Goal: Check status: Check status

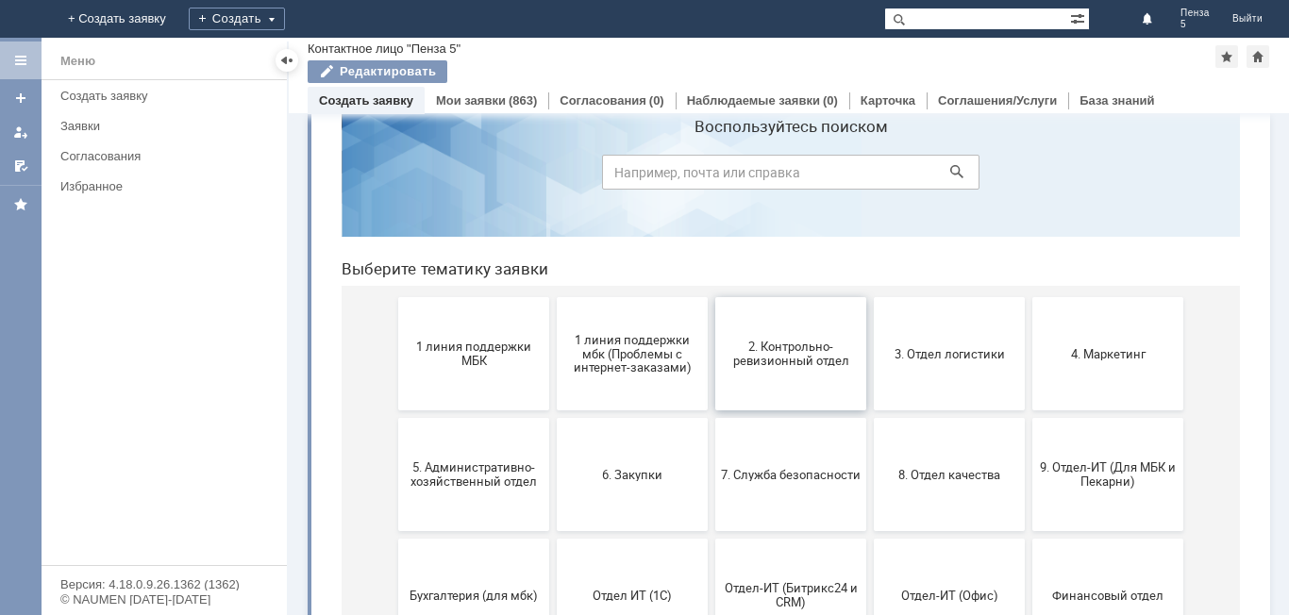
scroll to position [94, 0]
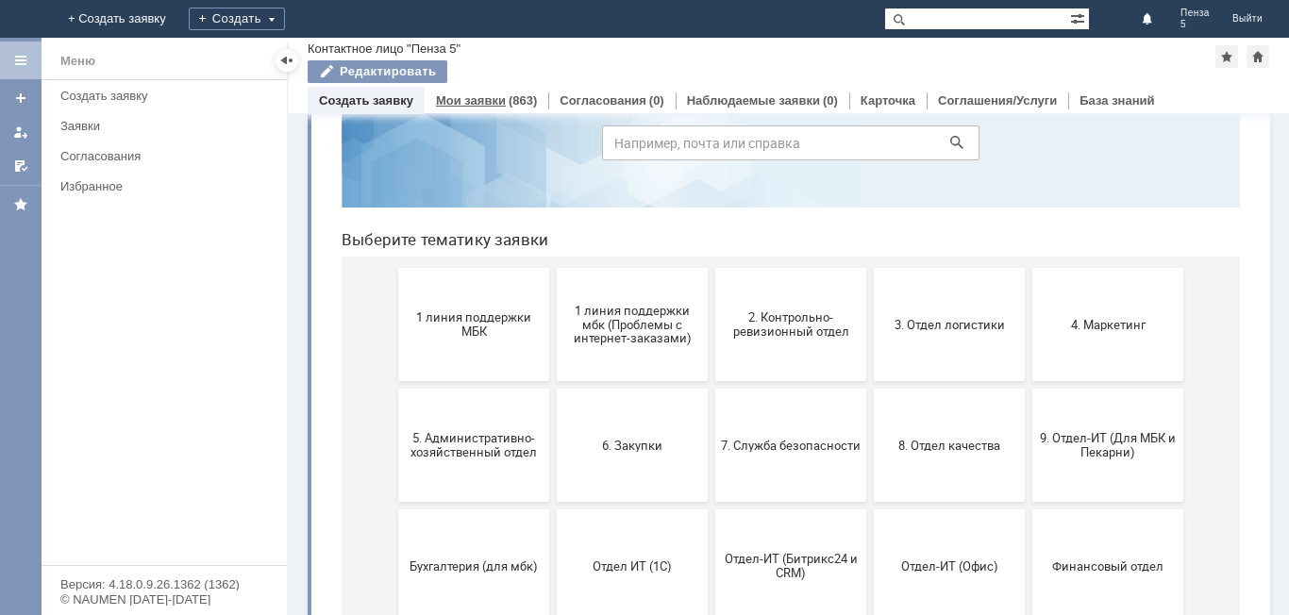
click at [486, 103] on link "Мои заявки" at bounding box center [471, 100] width 70 height 14
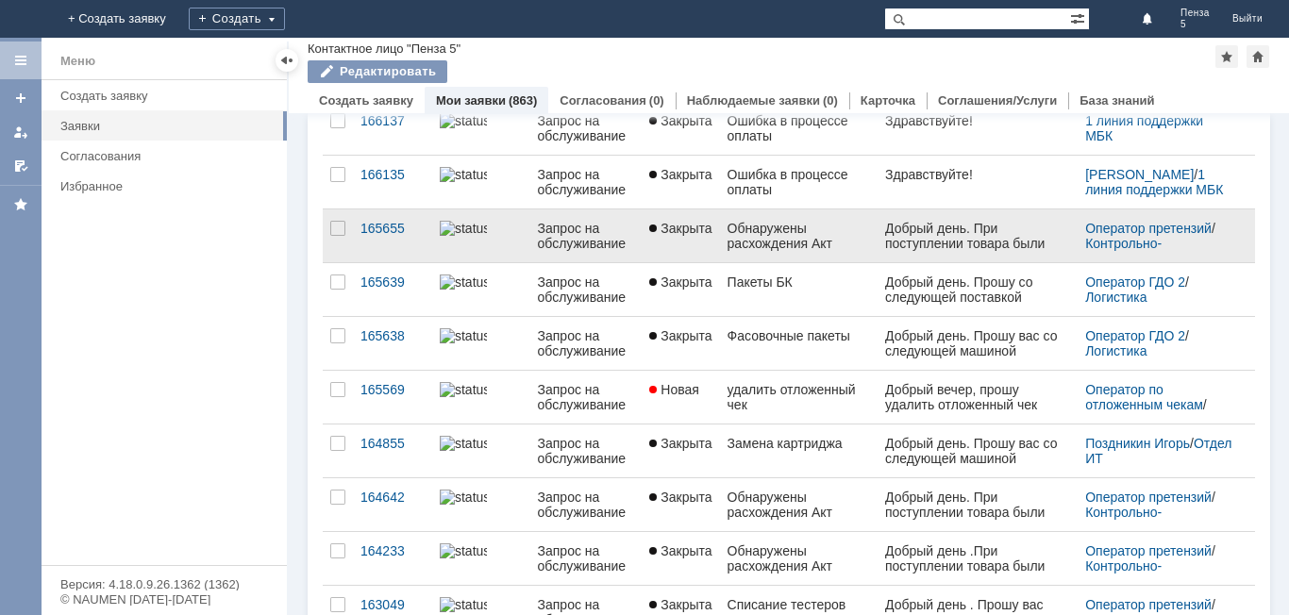
scroll to position [738, 0]
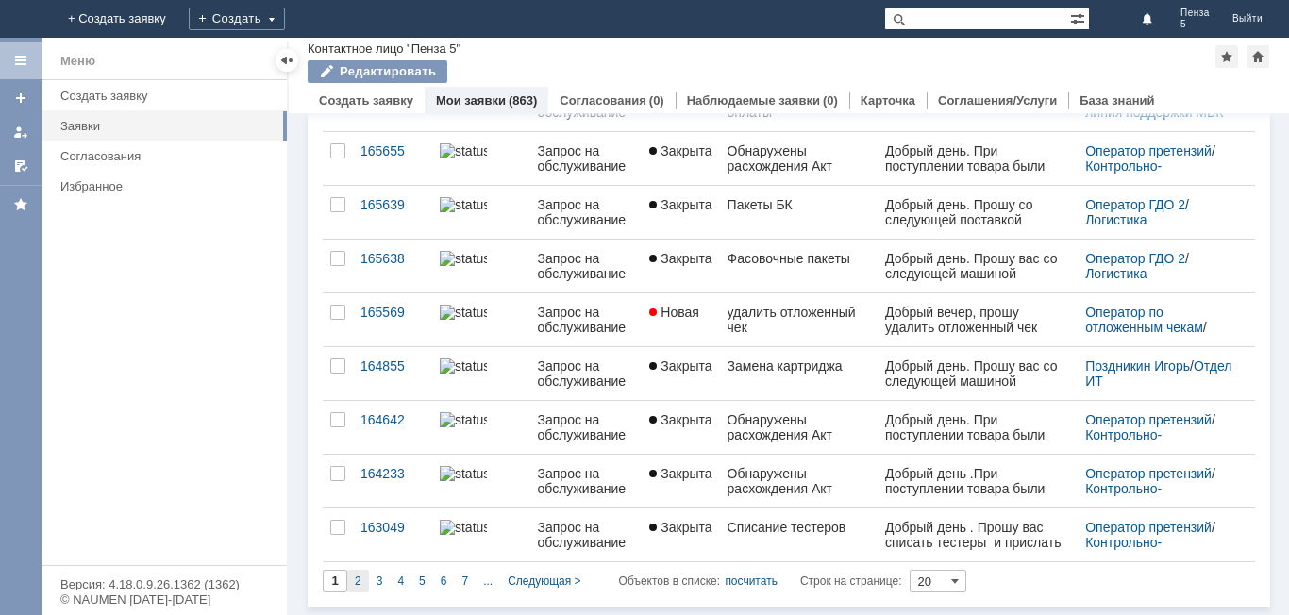
click at [353, 577] on div "2" at bounding box center [358, 581] width 22 height 23
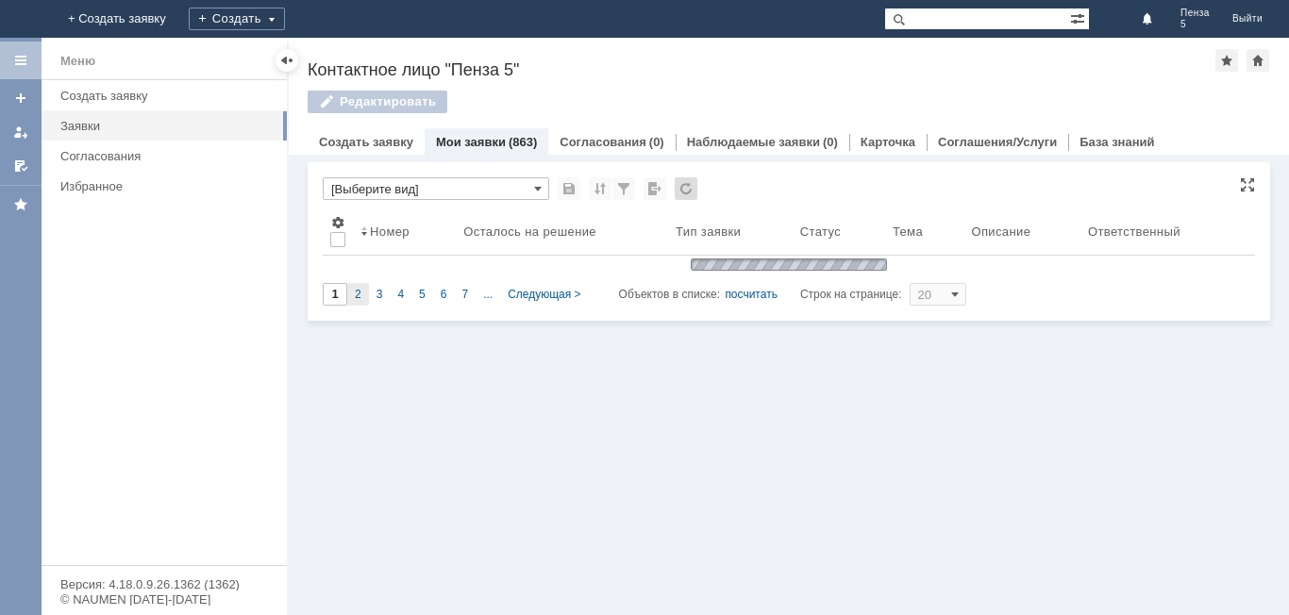
scroll to position [0, 0]
type input "2"
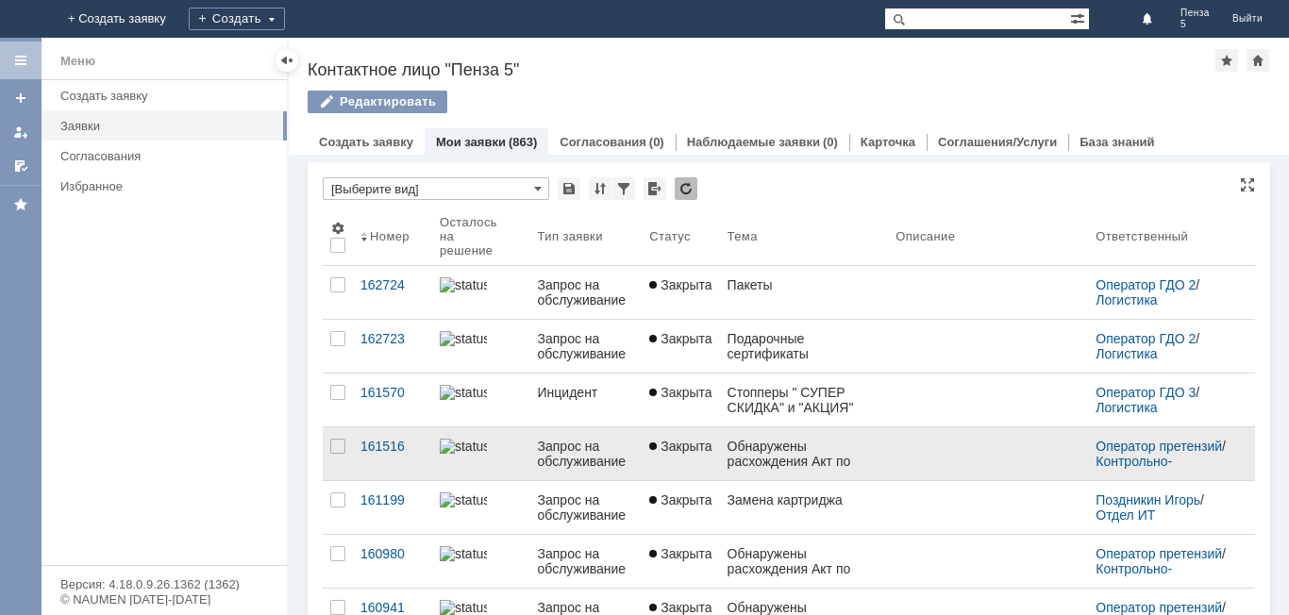
scroll to position [8, 0]
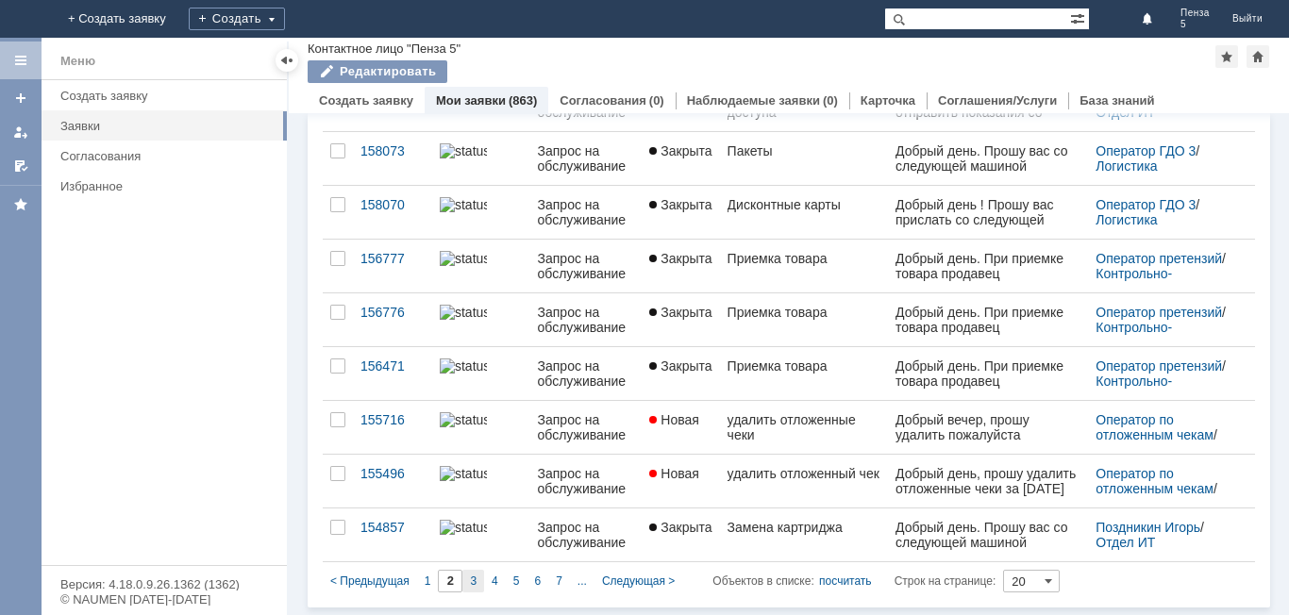
click at [471, 572] on div "3" at bounding box center [474, 581] width 22 height 23
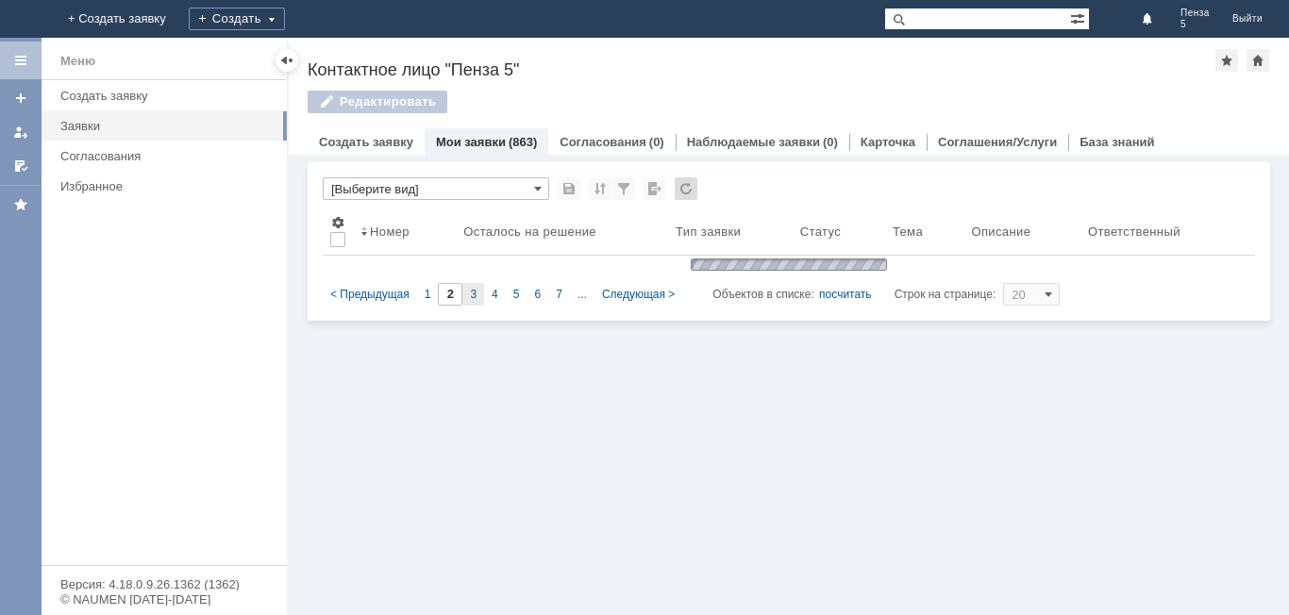
type input "3"
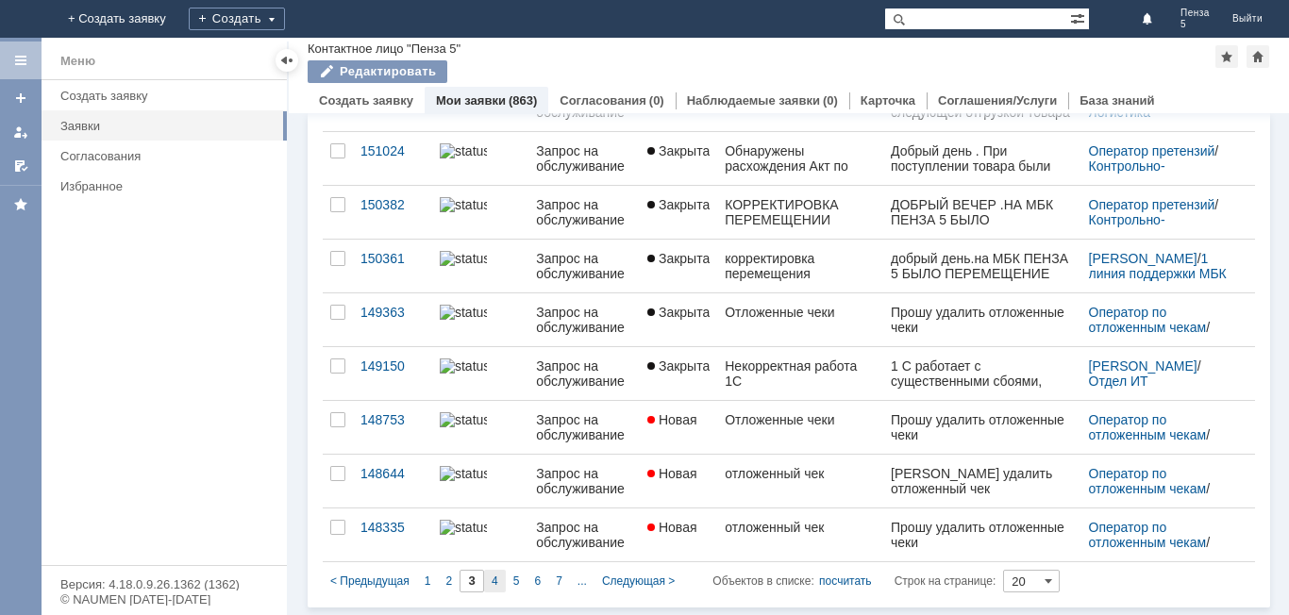
click at [487, 576] on div "4" at bounding box center [495, 581] width 22 height 23
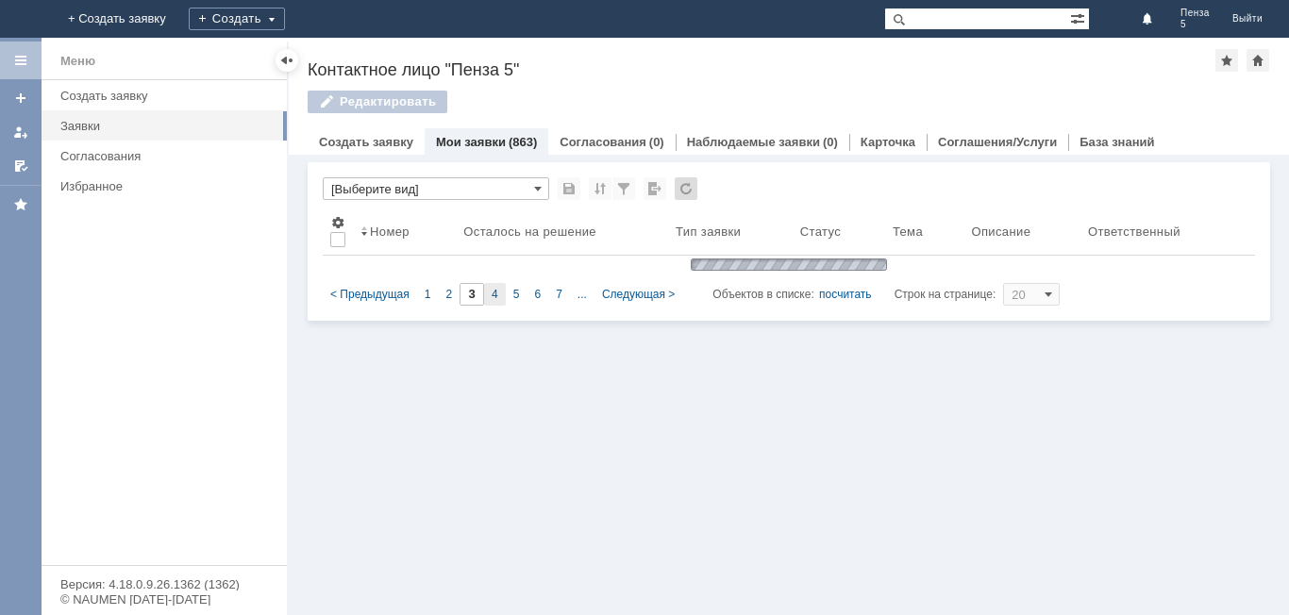
type input "4"
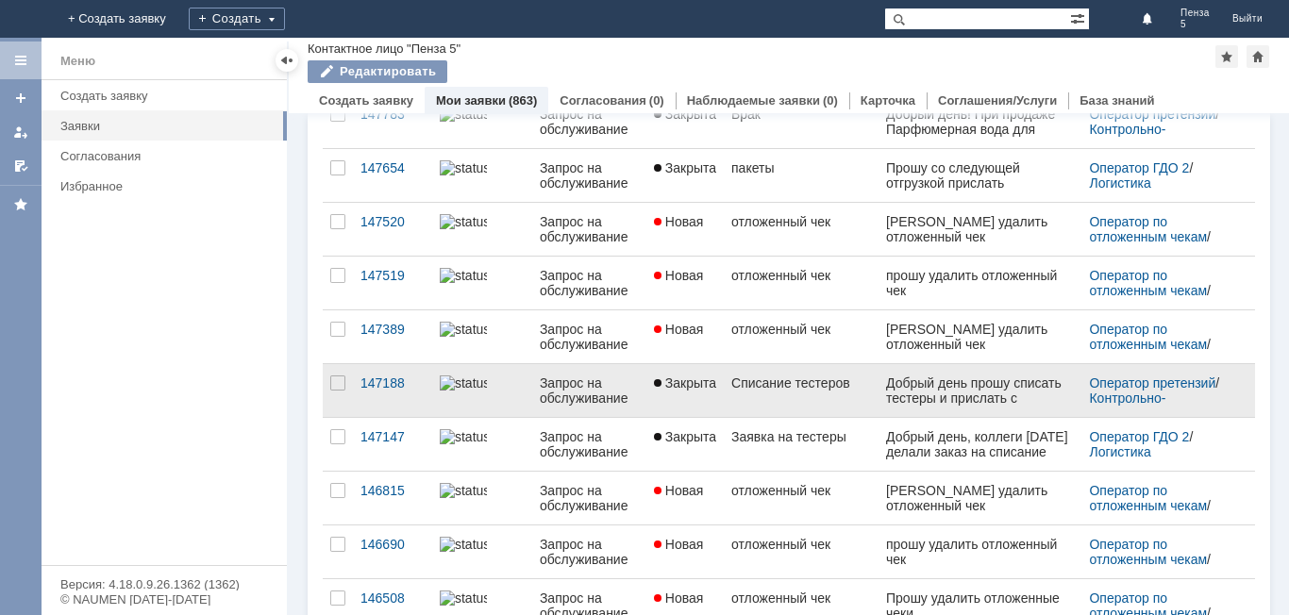
click at [743, 391] on div "Списание тестеров" at bounding box center [802, 383] width 140 height 15
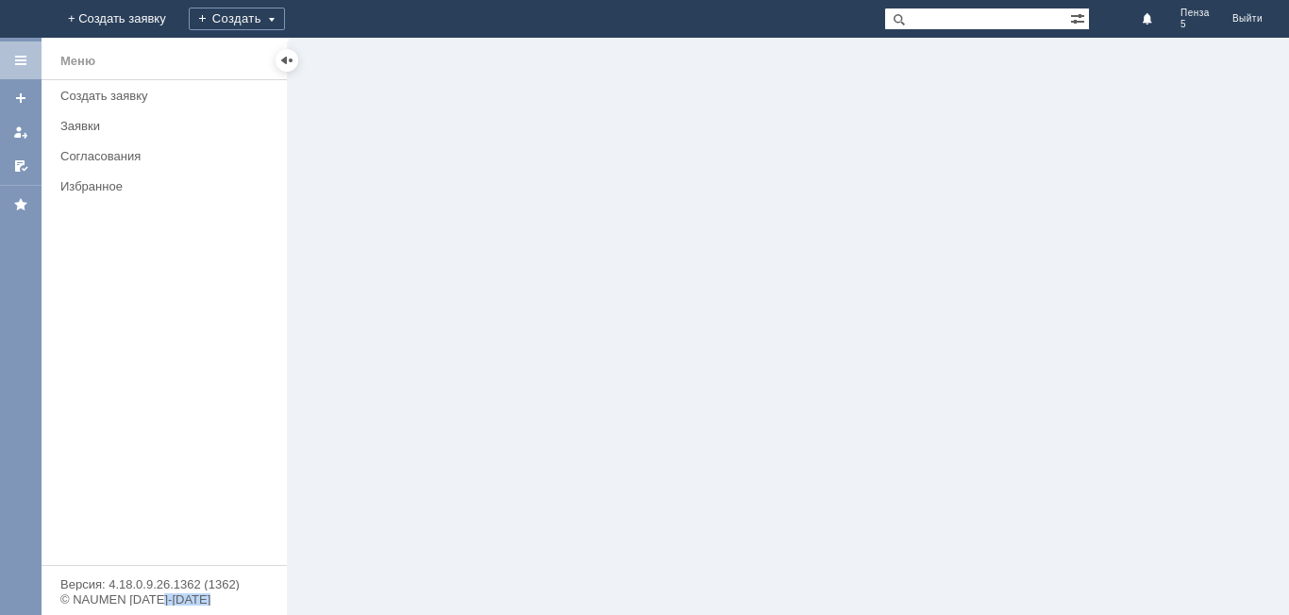
click at [743, 396] on div at bounding box center [789, 327] width 1001 height 578
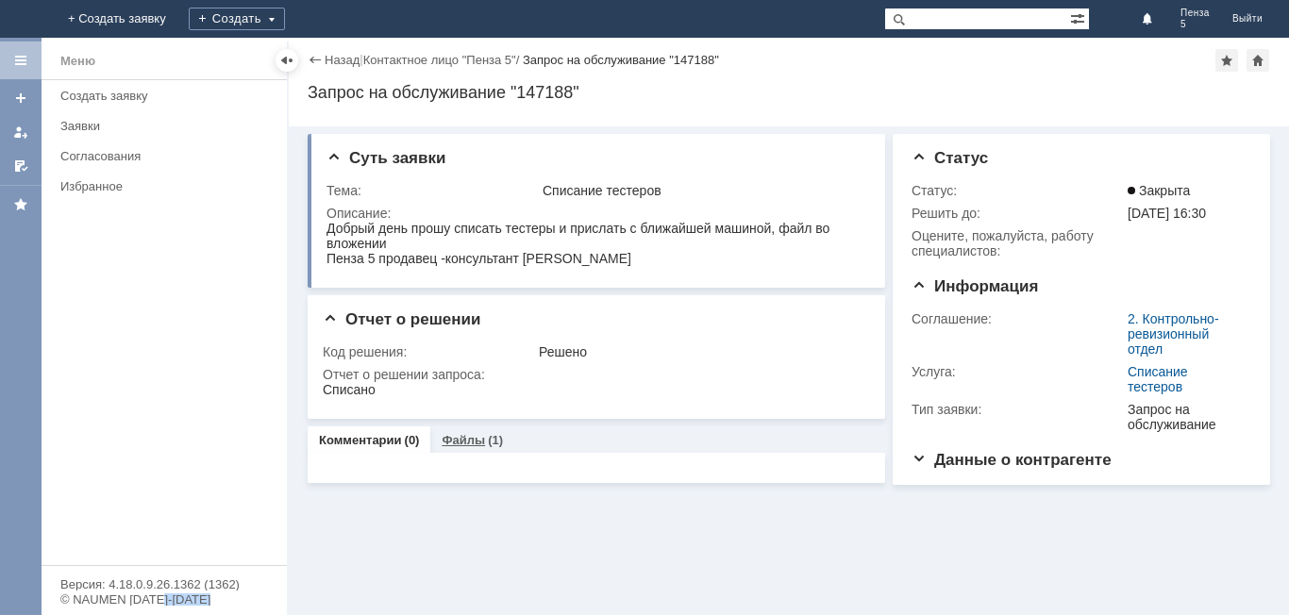
click at [476, 436] on link "Файлы" at bounding box center [463, 440] width 43 height 14
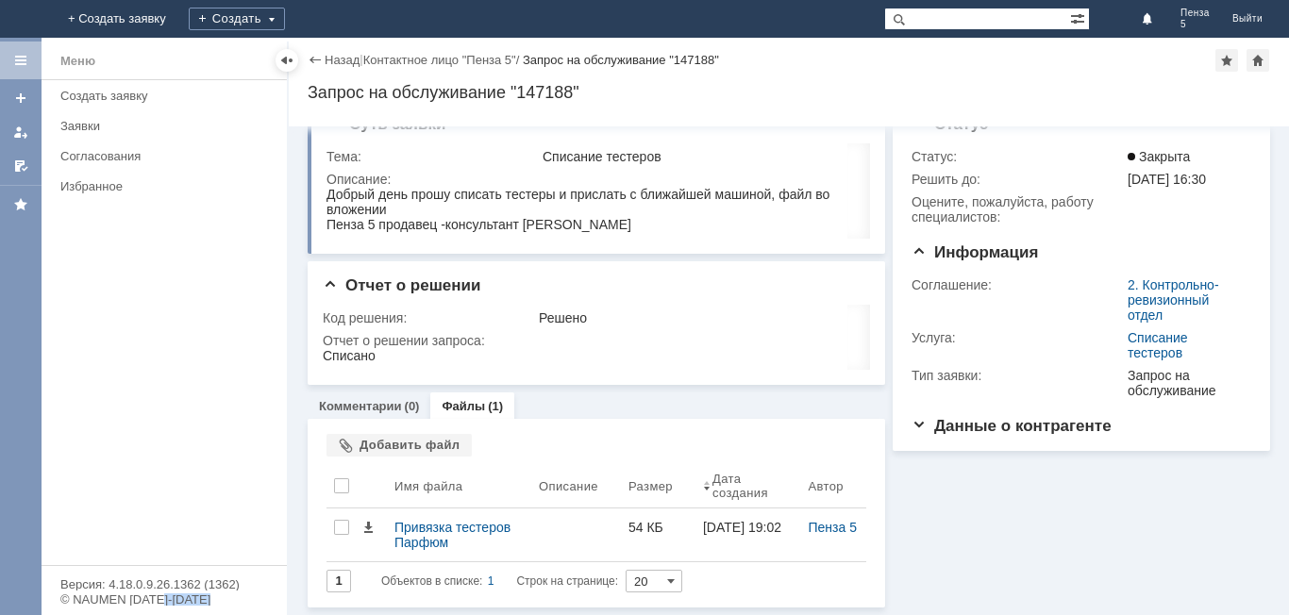
click at [465, 405] on link "Файлы" at bounding box center [463, 406] width 43 height 14
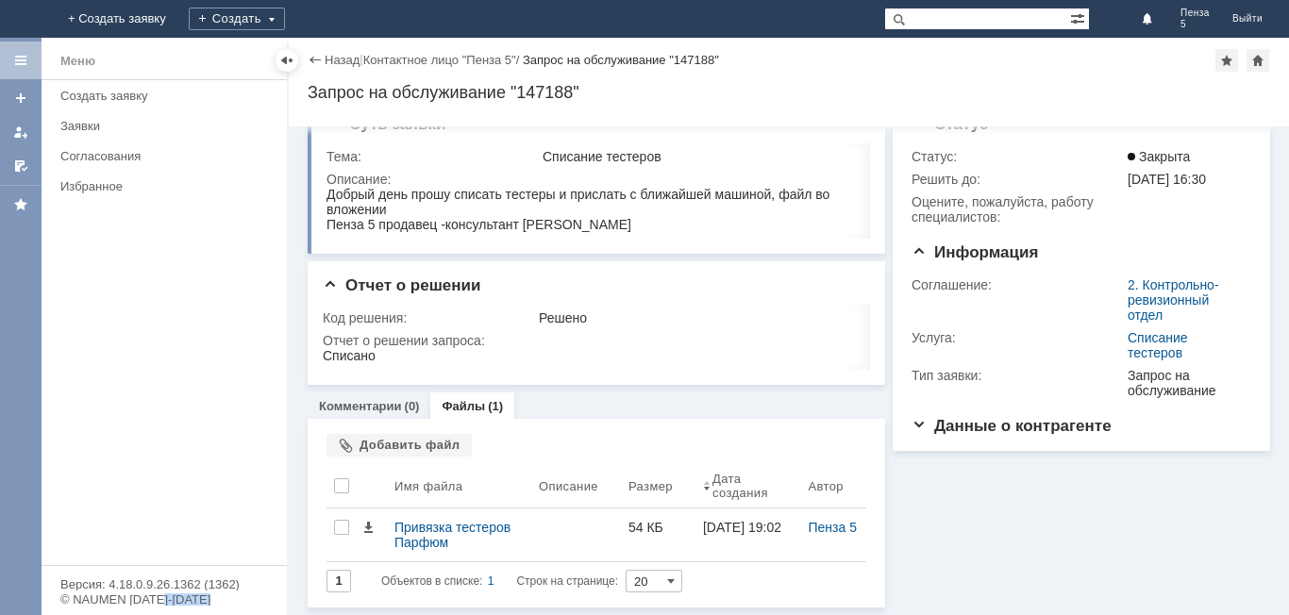
click at [474, 400] on link "Файлы" at bounding box center [463, 406] width 43 height 14
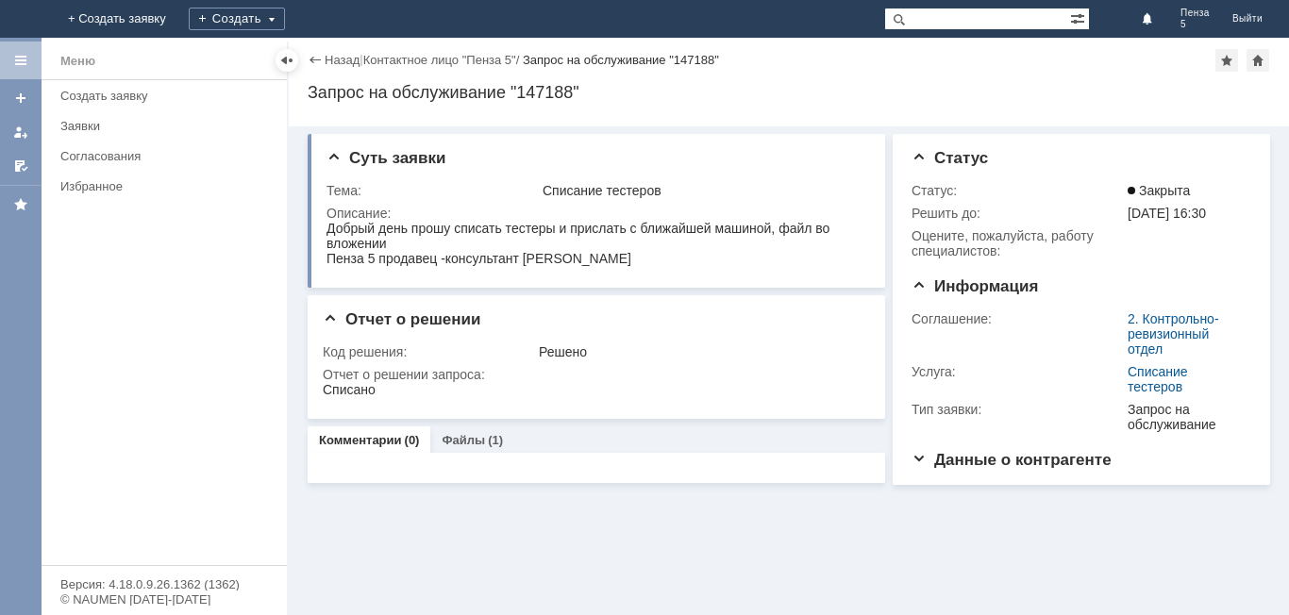
click at [139, 274] on div "Меню Создать заявку Заявки Согласования Избранное" at bounding box center [164, 322] width 245 height 485
click at [469, 437] on link "Файлы" at bounding box center [463, 440] width 43 height 14
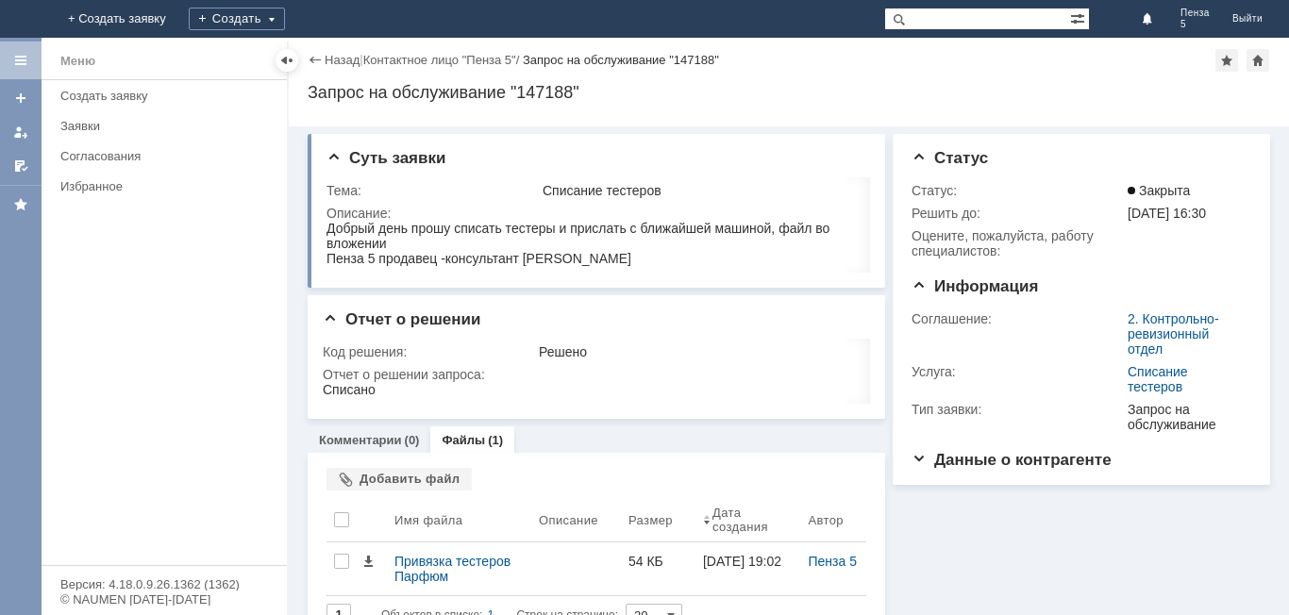
click at [469, 437] on link "Файлы" at bounding box center [463, 440] width 43 height 14
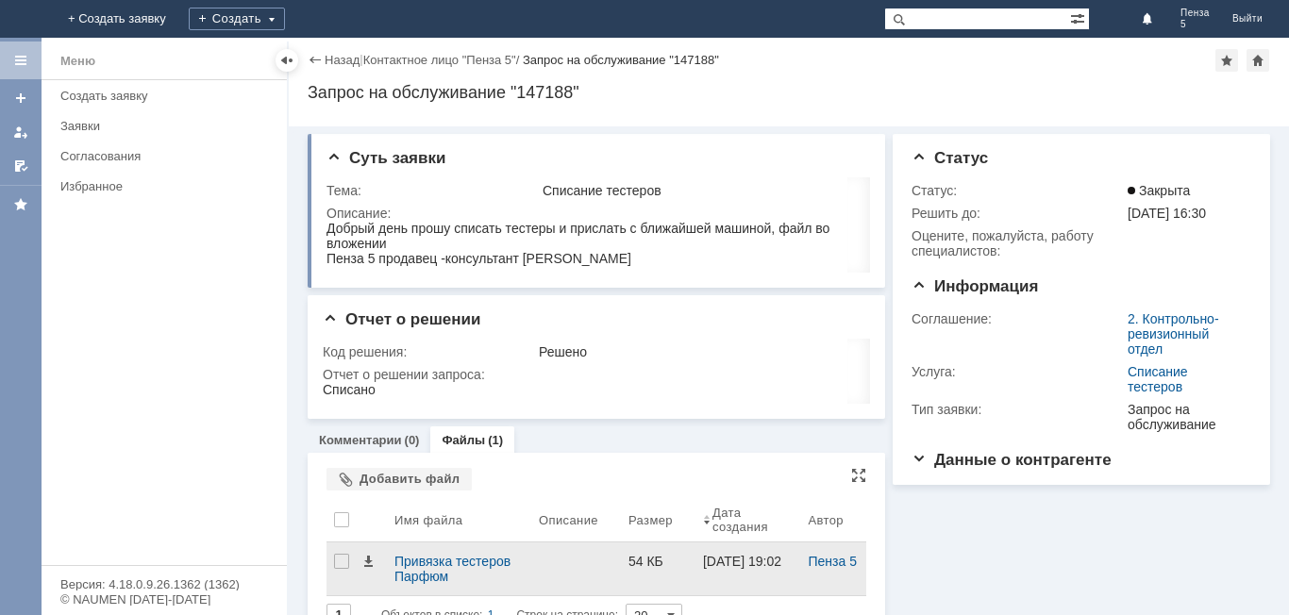
click at [642, 561] on div "54 КБ" at bounding box center [658, 561] width 59 height 15
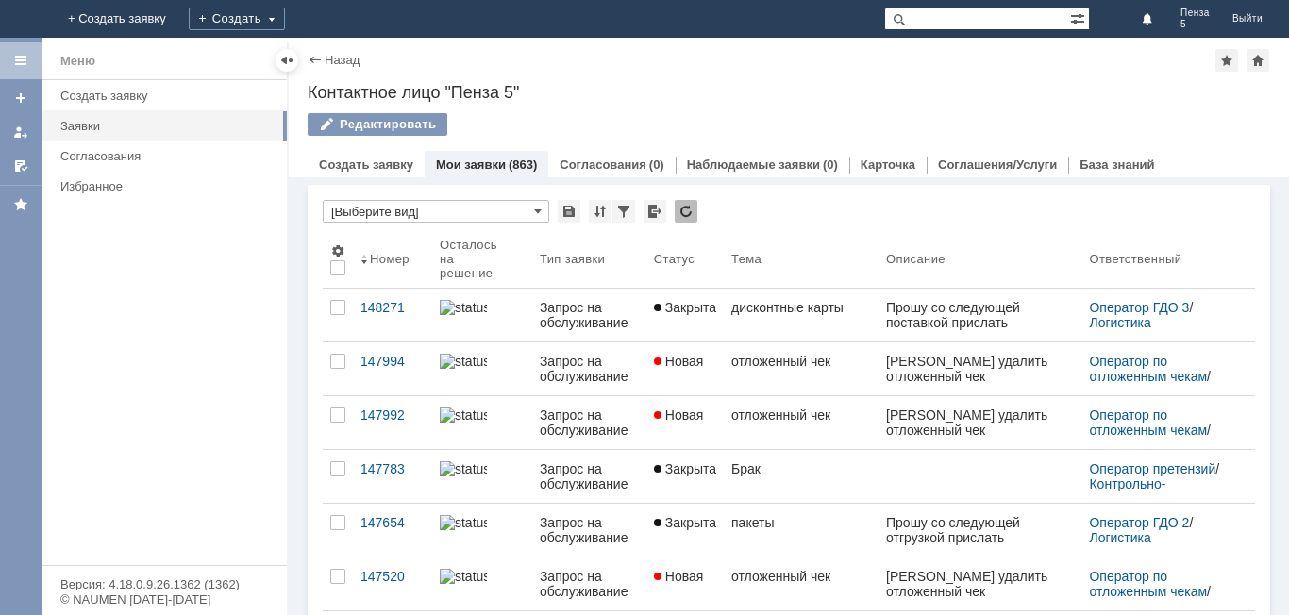
click at [470, 169] on link "Мои заявки" at bounding box center [471, 165] width 70 height 14
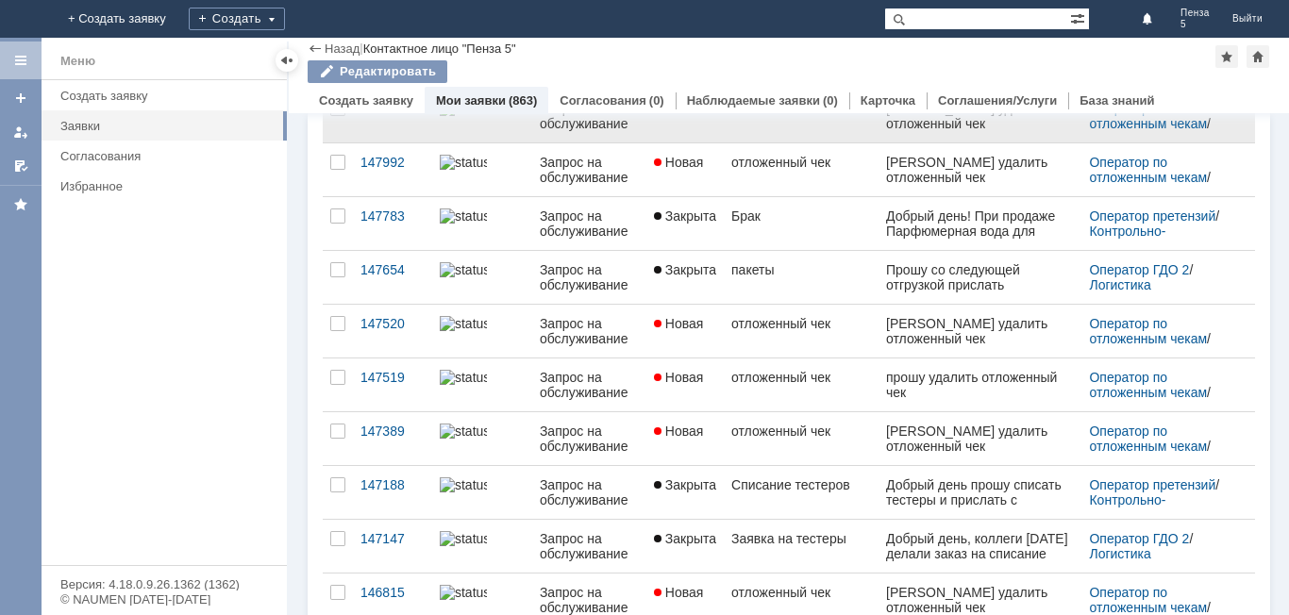
scroll to position [283, 0]
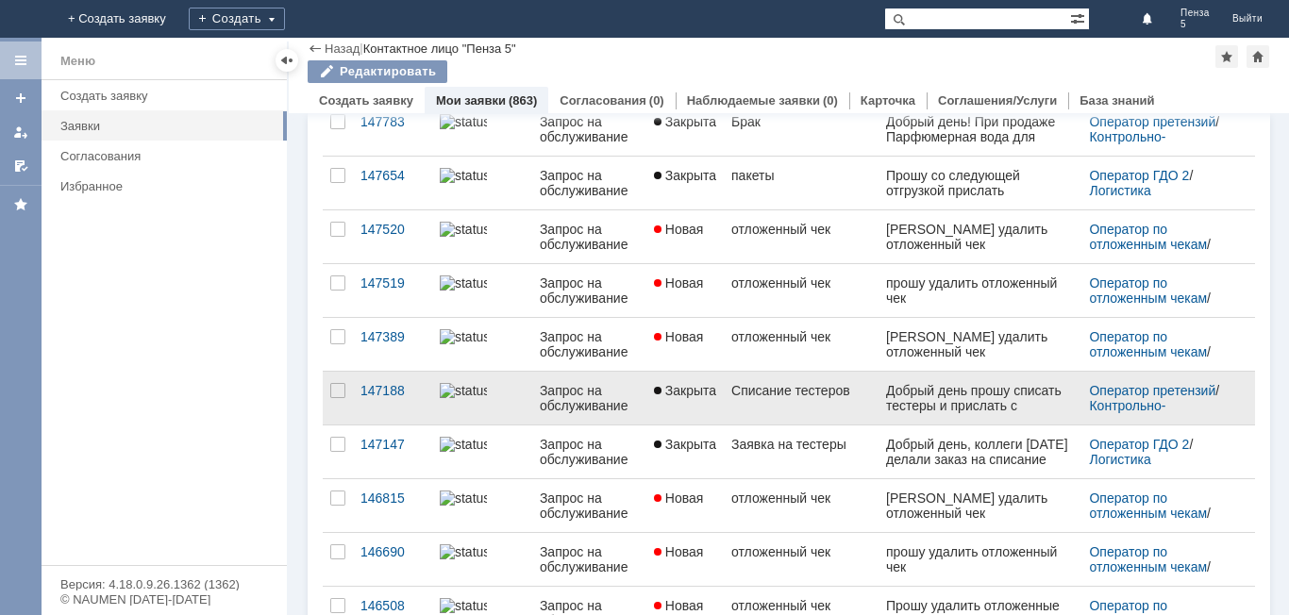
click at [613, 404] on div "Запрос на обслуживание" at bounding box center [589, 398] width 99 height 30
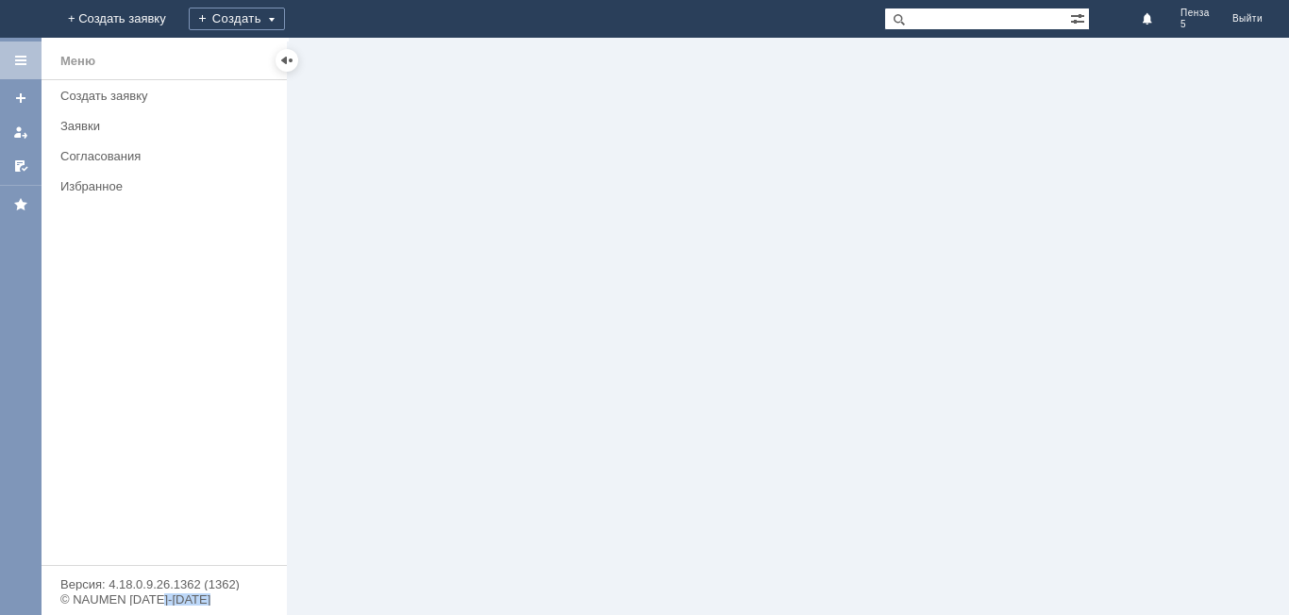
click at [613, 404] on div at bounding box center [789, 327] width 1001 height 578
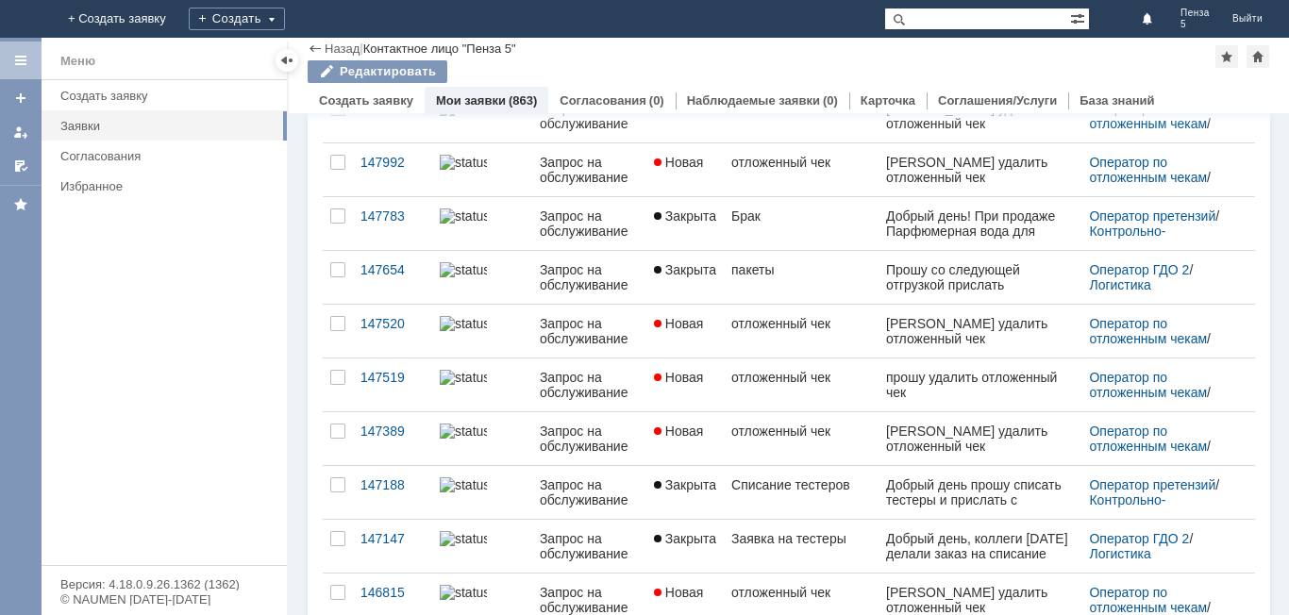
click at [501, 94] on div "Мои заявки (863)" at bounding box center [486, 100] width 101 height 12
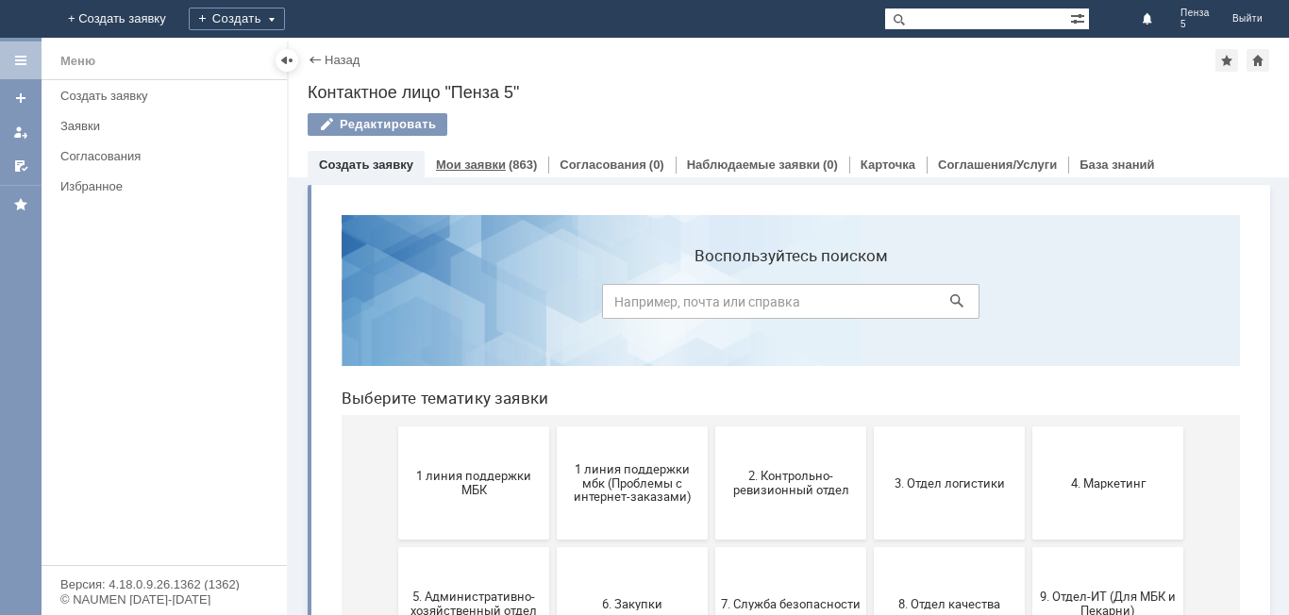
click at [511, 153] on div "Мои заявки (863)" at bounding box center [487, 164] width 124 height 27
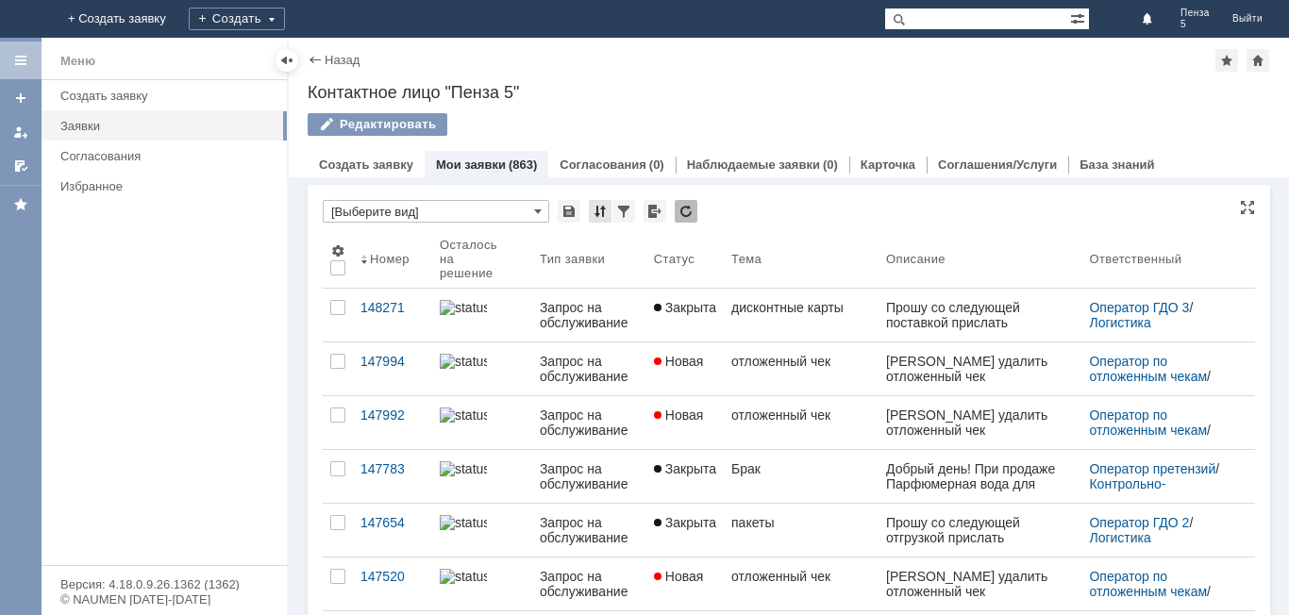
click at [600, 207] on div at bounding box center [600, 211] width 23 height 23
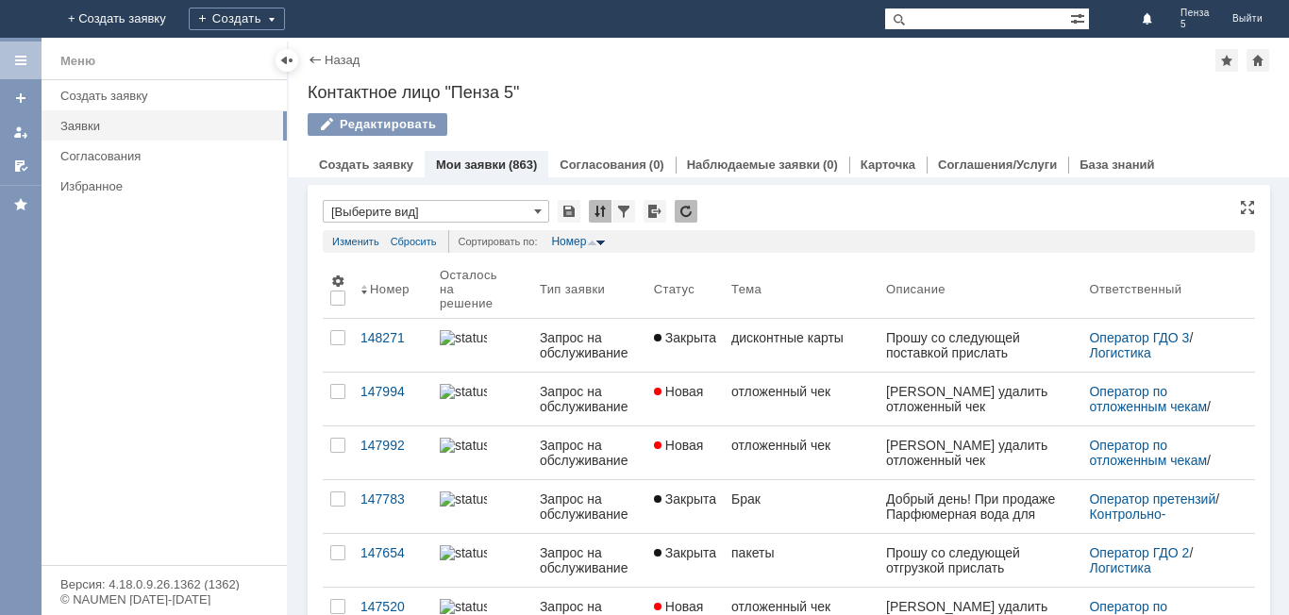
click at [600, 207] on div at bounding box center [600, 211] width 23 height 23
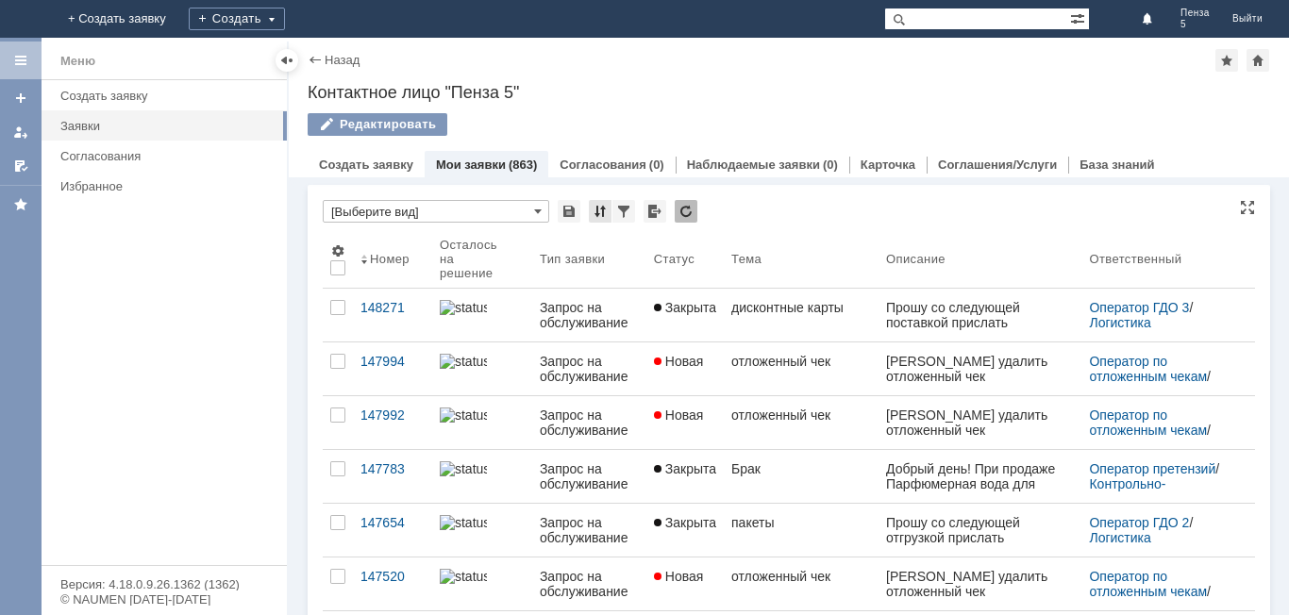
click at [598, 209] on div at bounding box center [600, 211] width 23 height 23
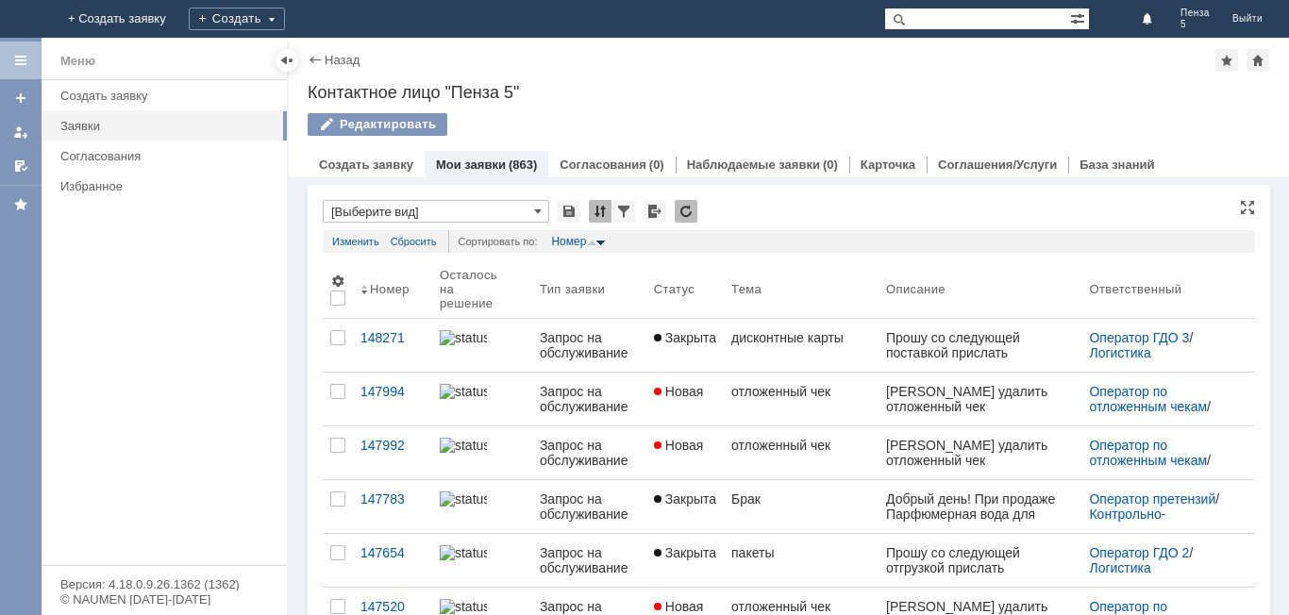
click at [598, 209] on div at bounding box center [600, 211] width 23 height 23
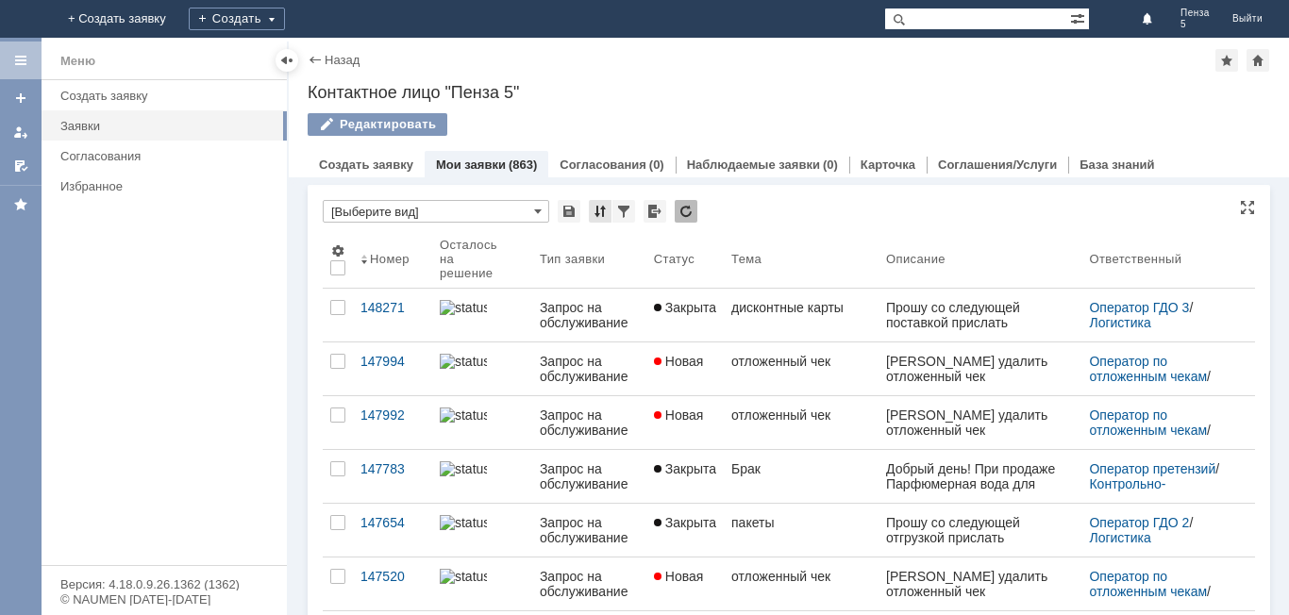
click at [598, 209] on div at bounding box center [600, 211] width 23 height 23
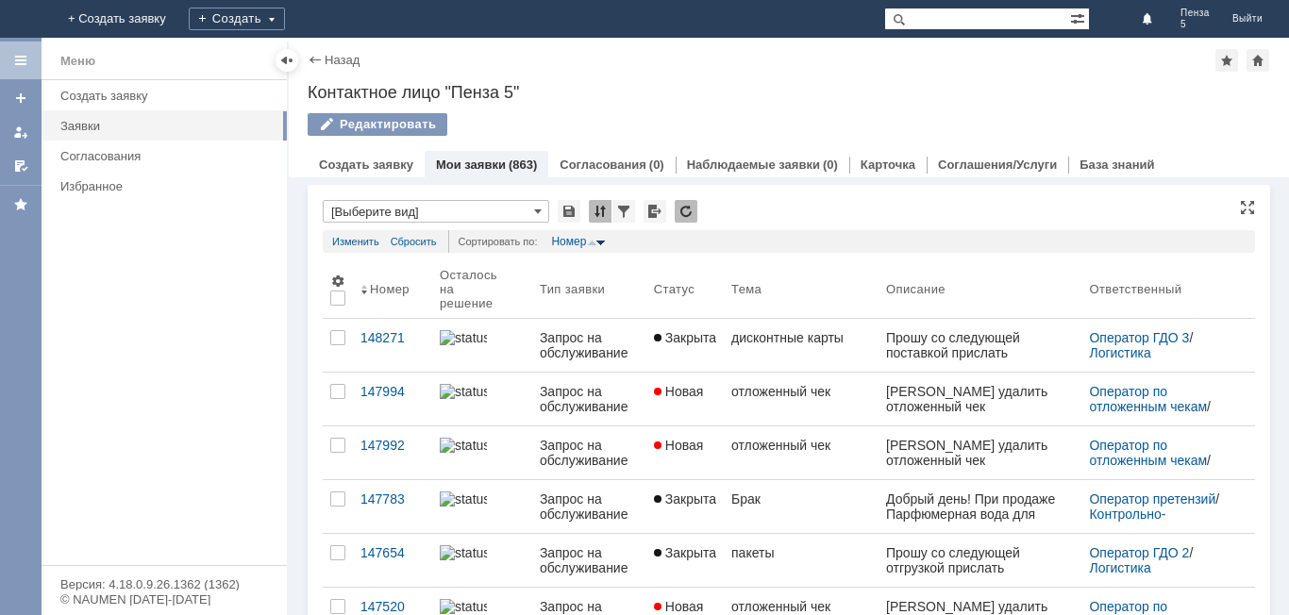
click at [598, 209] on div at bounding box center [600, 211] width 23 height 23
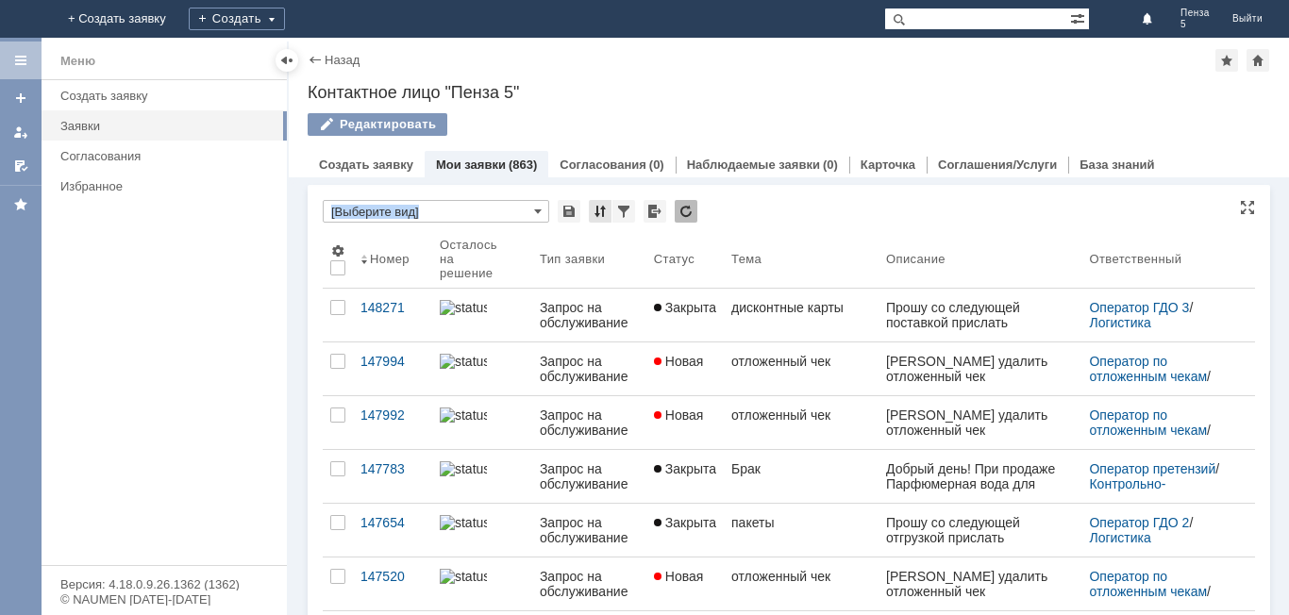
click at [598, 209] on div at bounding box center [600, 211] width 23 height 23
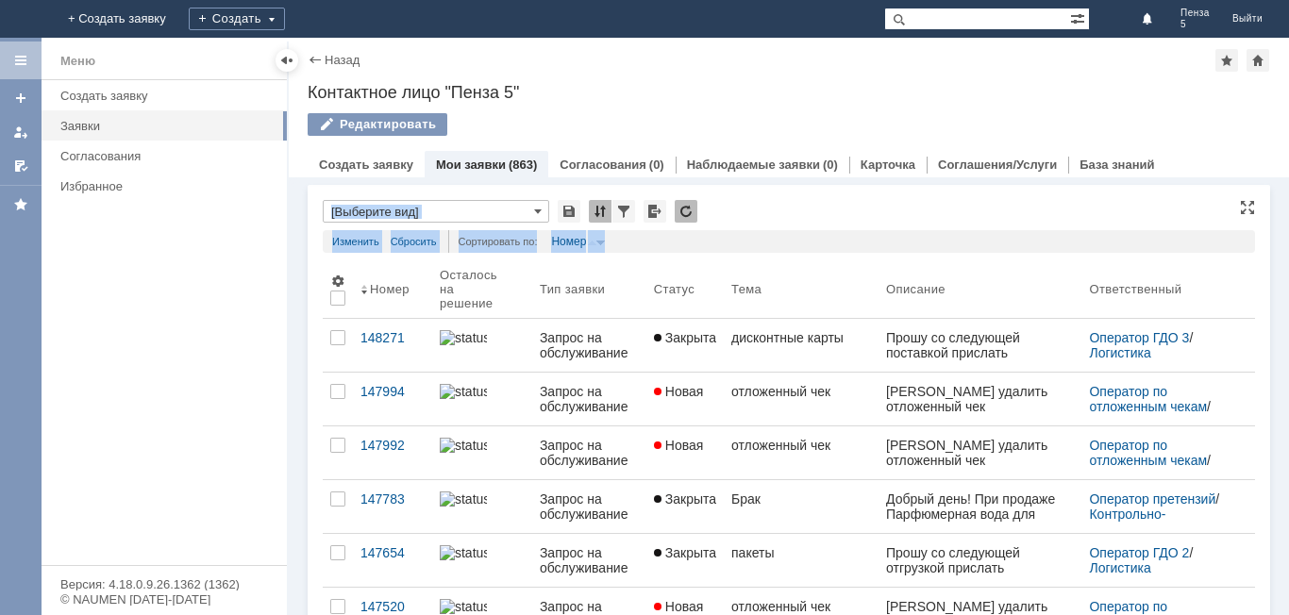
click at [598, 209] on div at bounding box center [600, 211] width 23 height 23
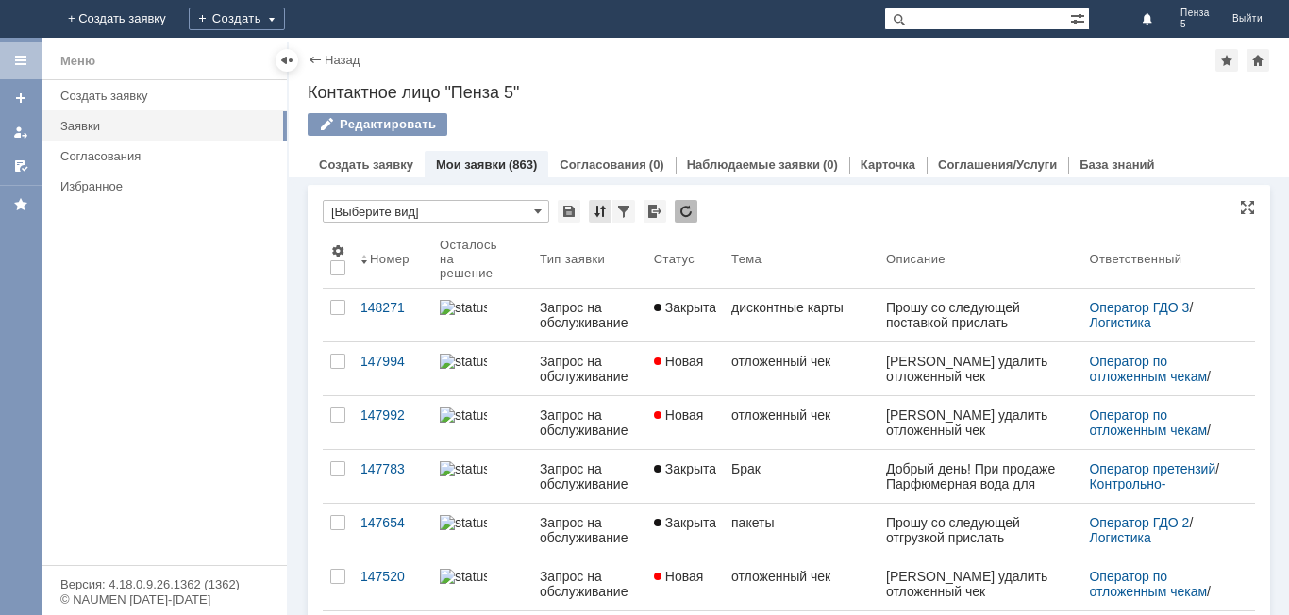
click at [602, 205] on div at bounding box center [600, 211] width 23 height 23
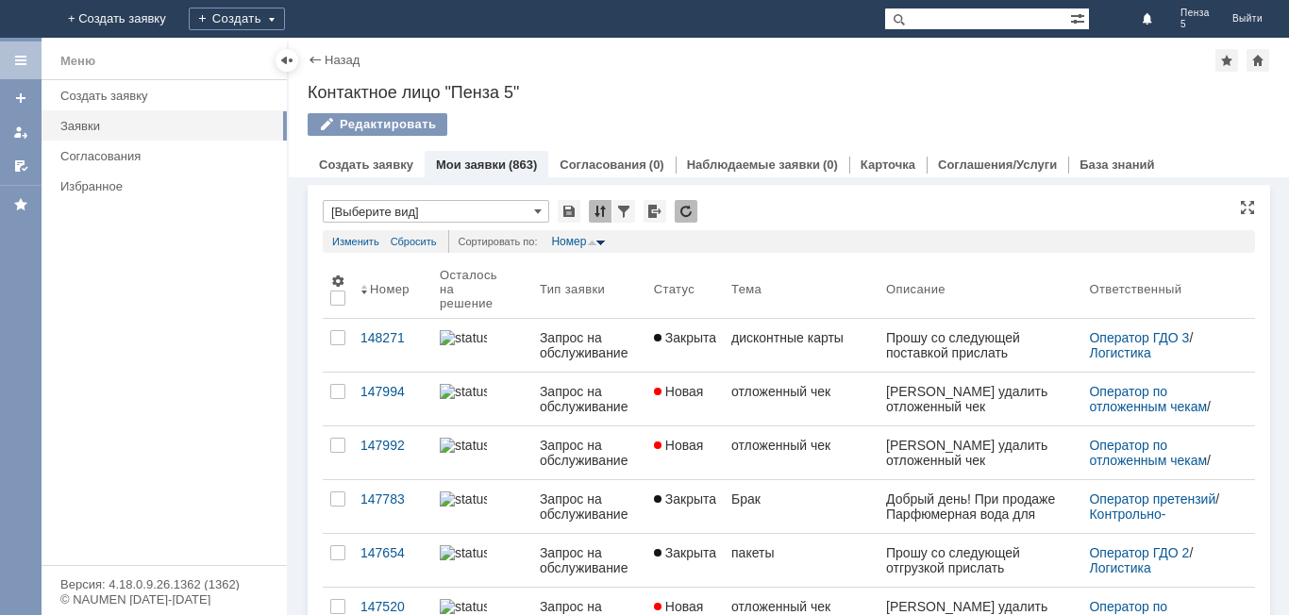
click at [602, 205] on div at bounding box center [600, 211] width 23 height 23
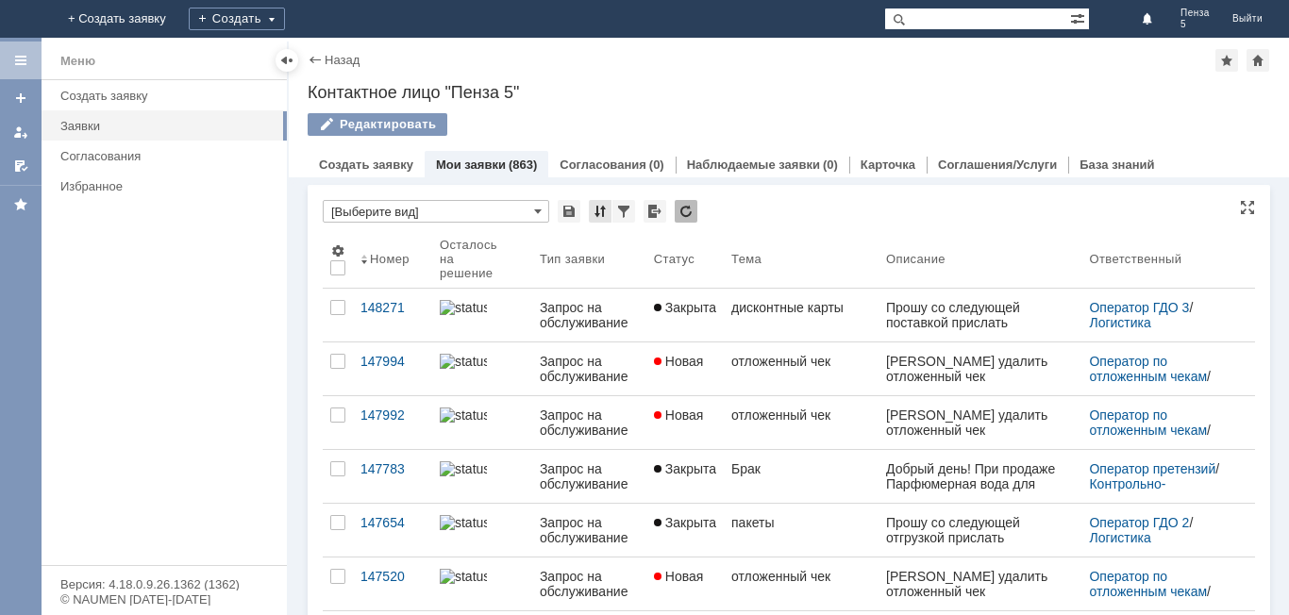
click at [602, 205] on div at bounding box center [600, 211] width 23 height 23
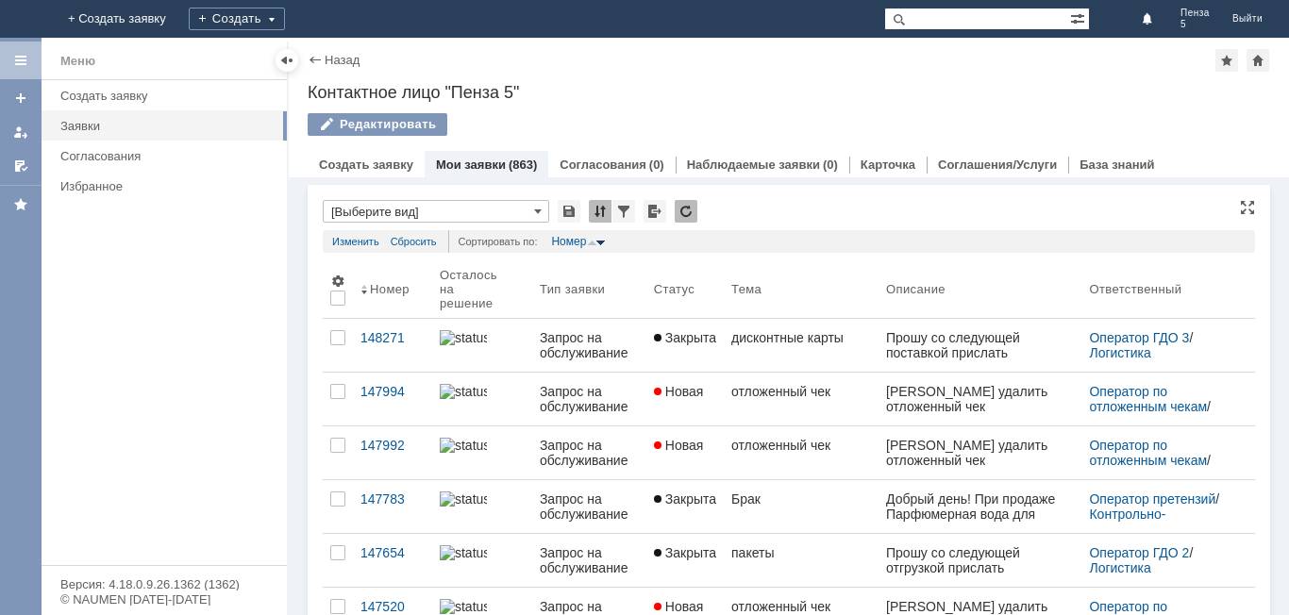
click at [602, 205] on div at bounding box center [600, 211] width 23 height 23
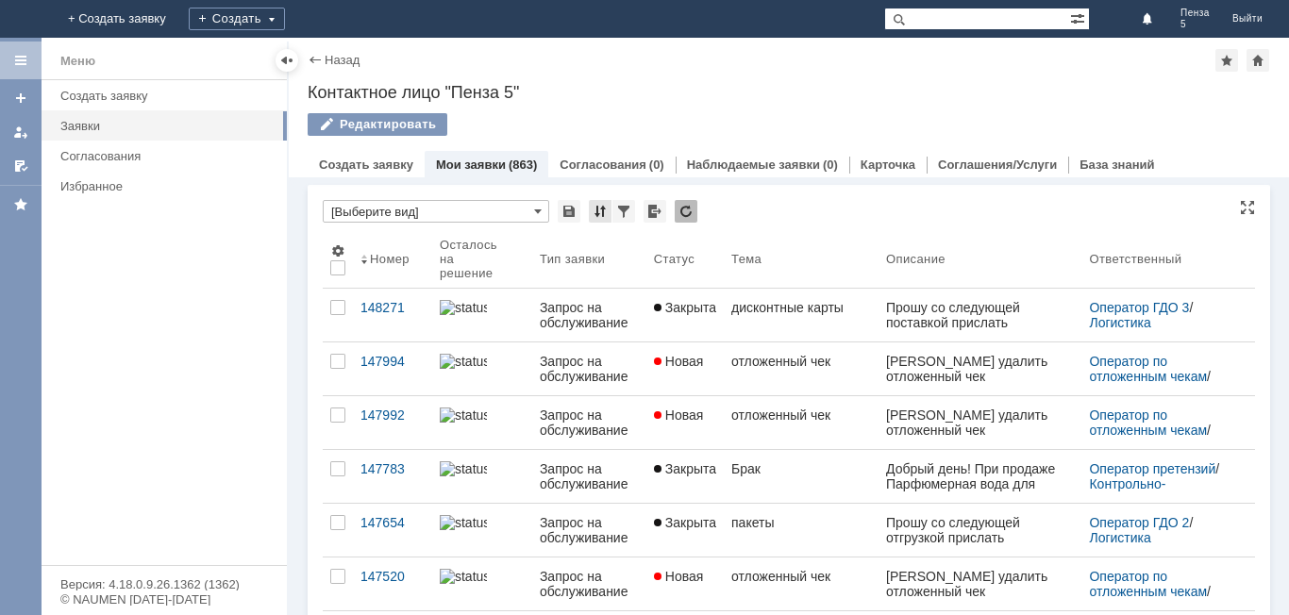
click at [602, 205] on div at bounding box center [600, 211] width 23 height 23
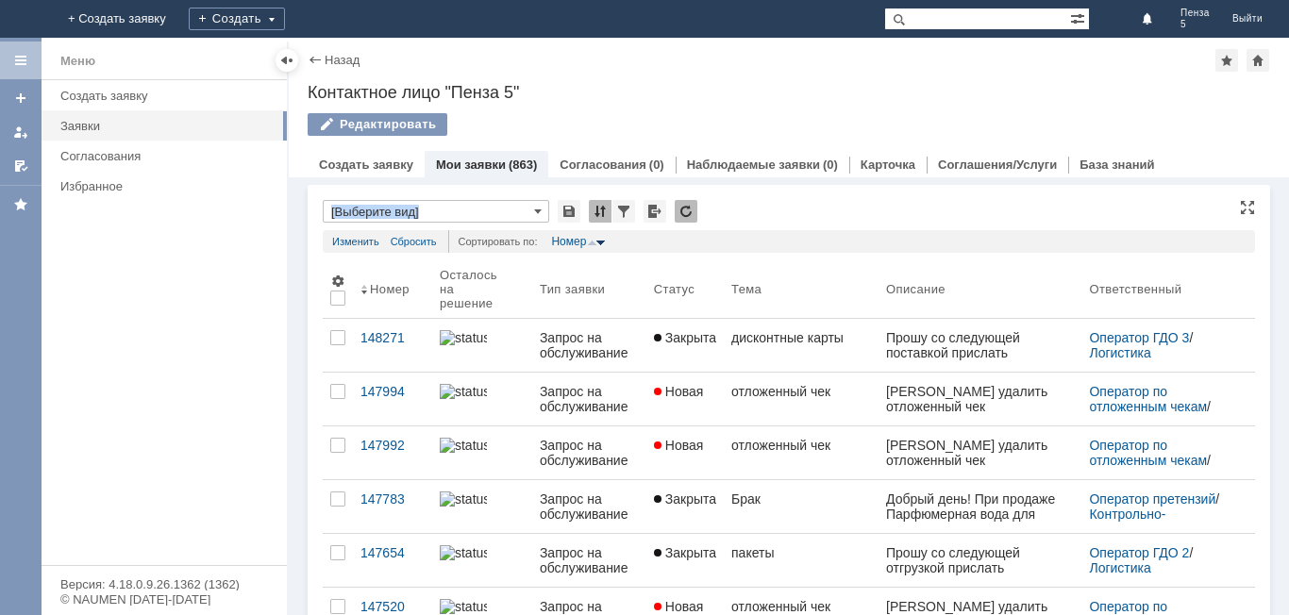
click at [602, 205] on div at bounding box center [600, 211] width 23 height 23
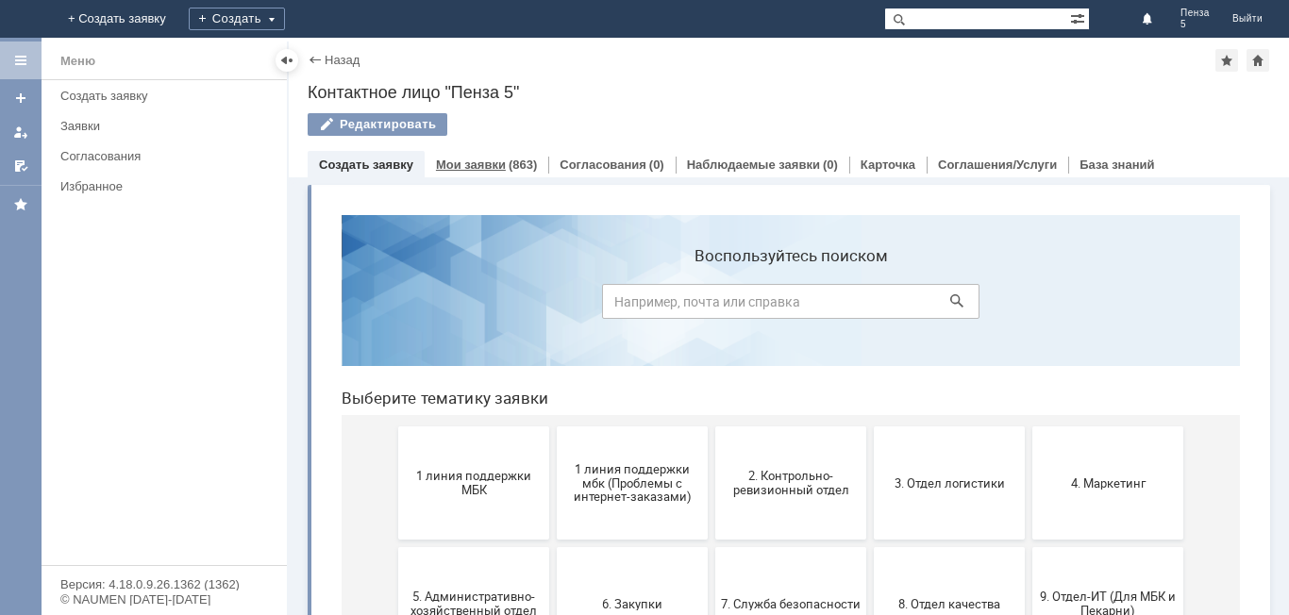
click at [519, 161] on div "(863)" at bounding box center [523, 165] width 28 height 14
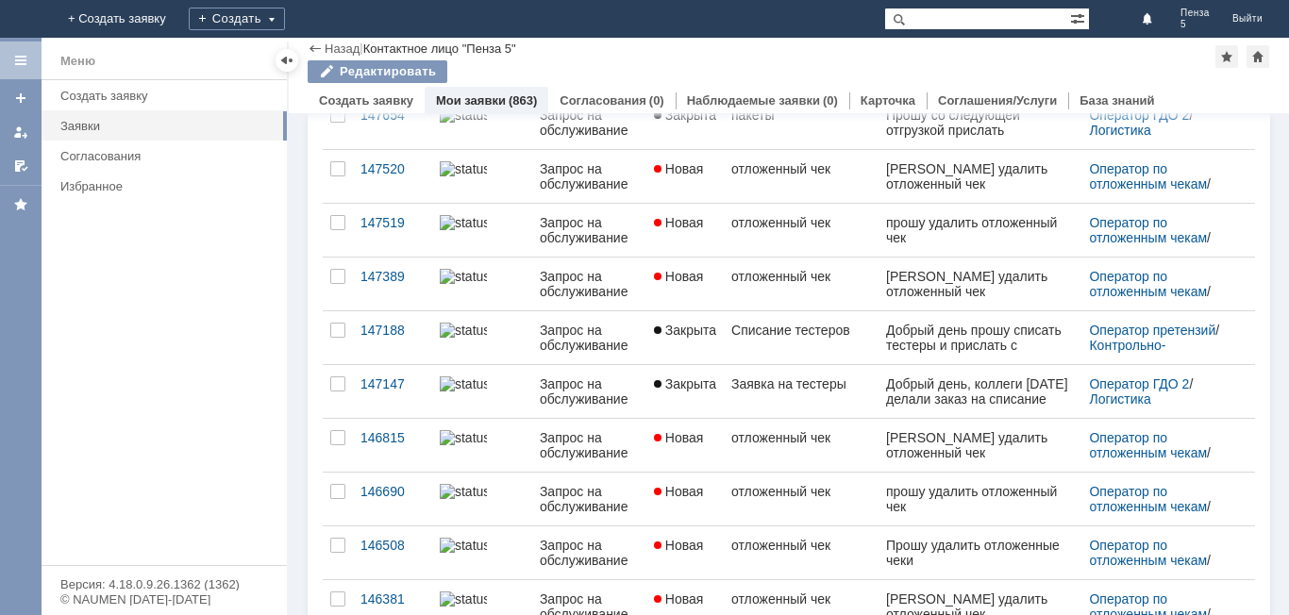
scroll to position [378, 0]
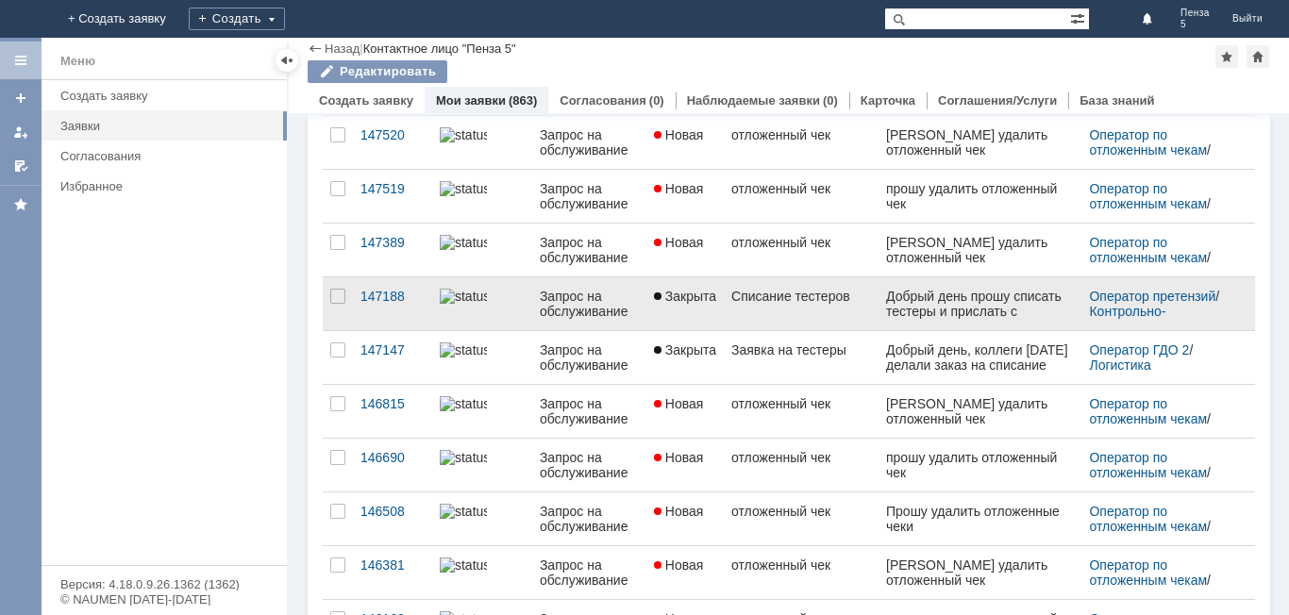
click at [795, 293] on div "Списание тестеров" at bounding box center [802, 296] width 140 height 15
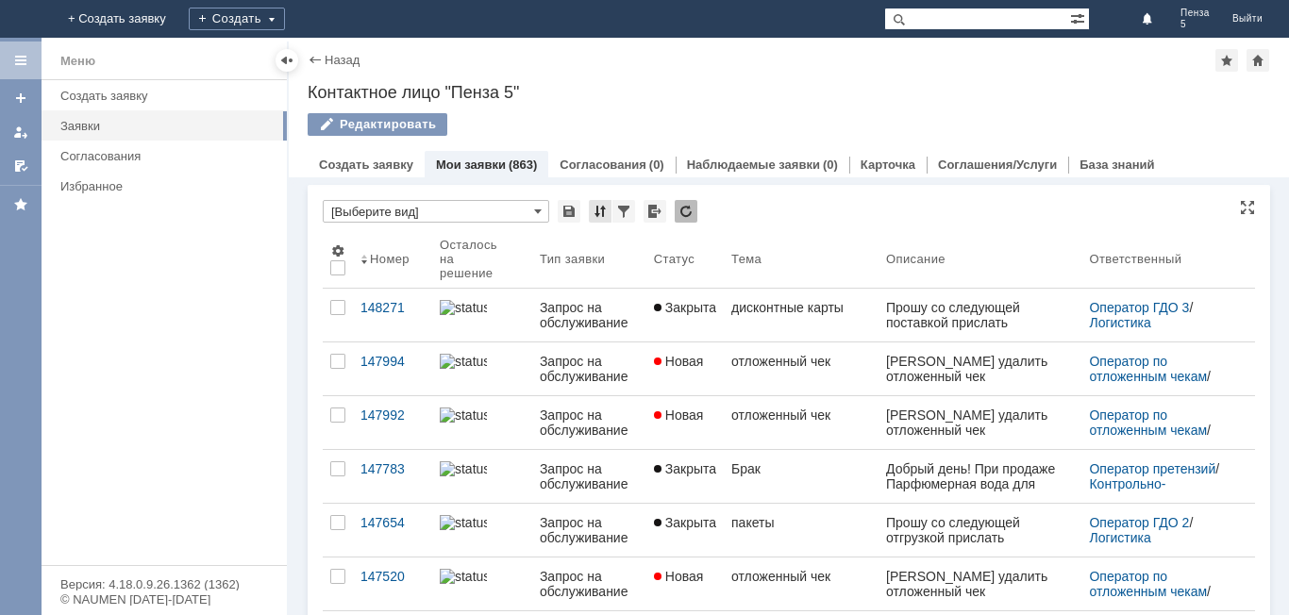
click at [607, 205] on div at bounding box center [600, 211] width 23 height 23
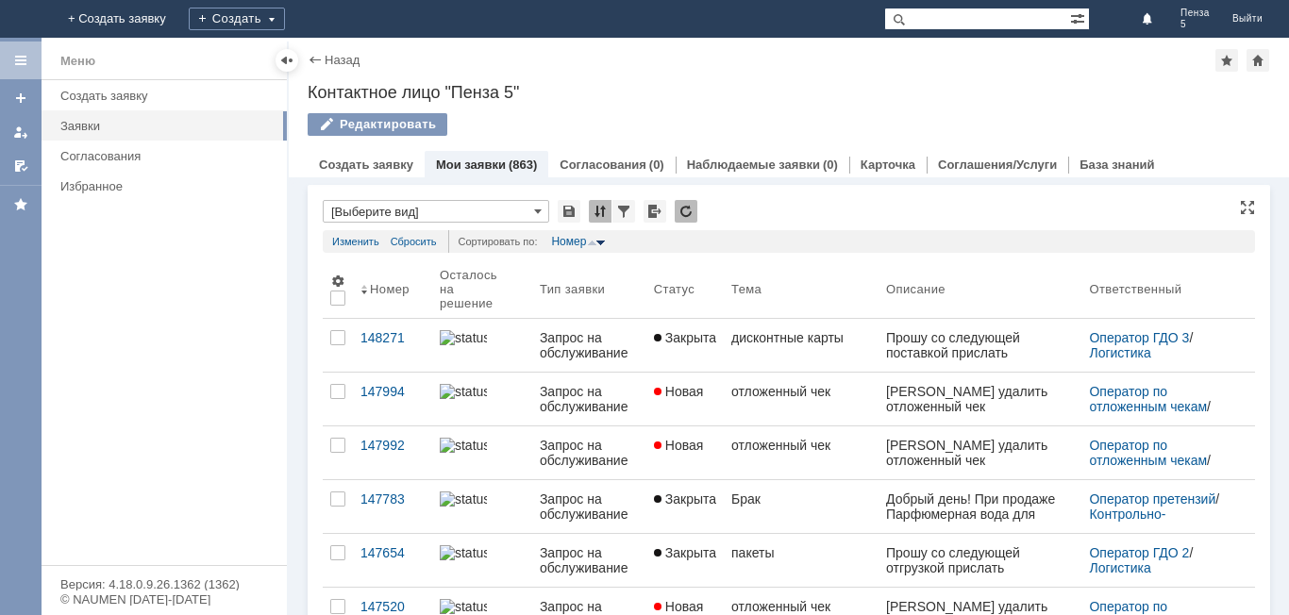
click at [607, 205] on div at bounding box center [600, 211] width 23 height 23
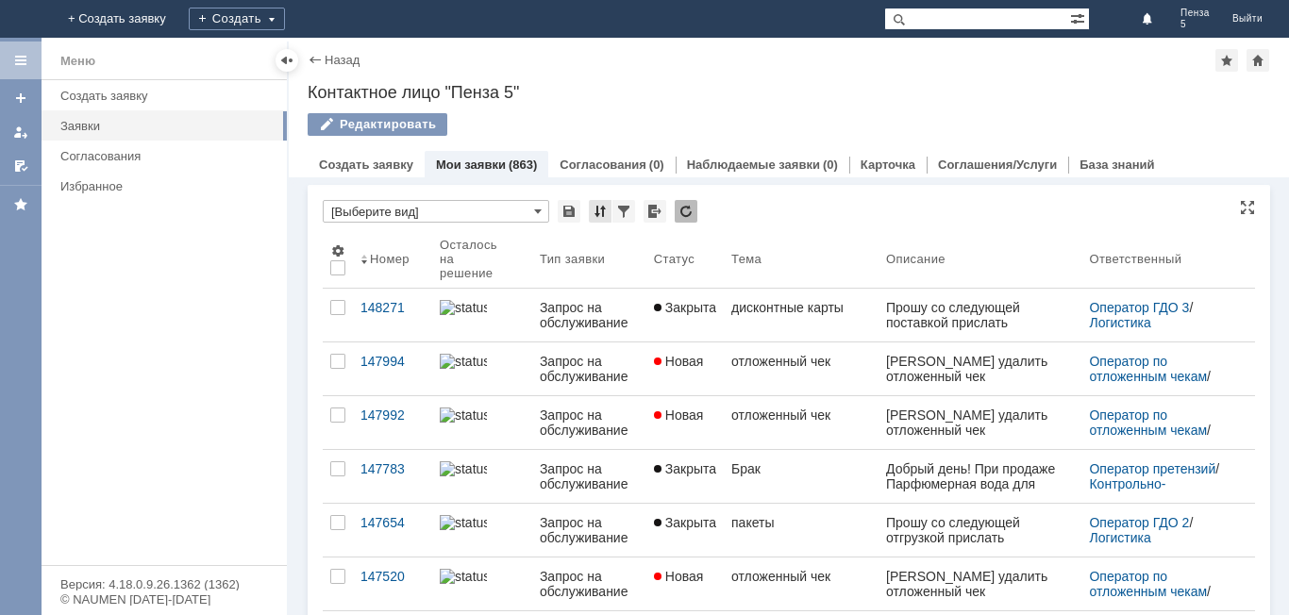
click at [607, 205] on div at bounding box center [600, 211] width 23 height 23
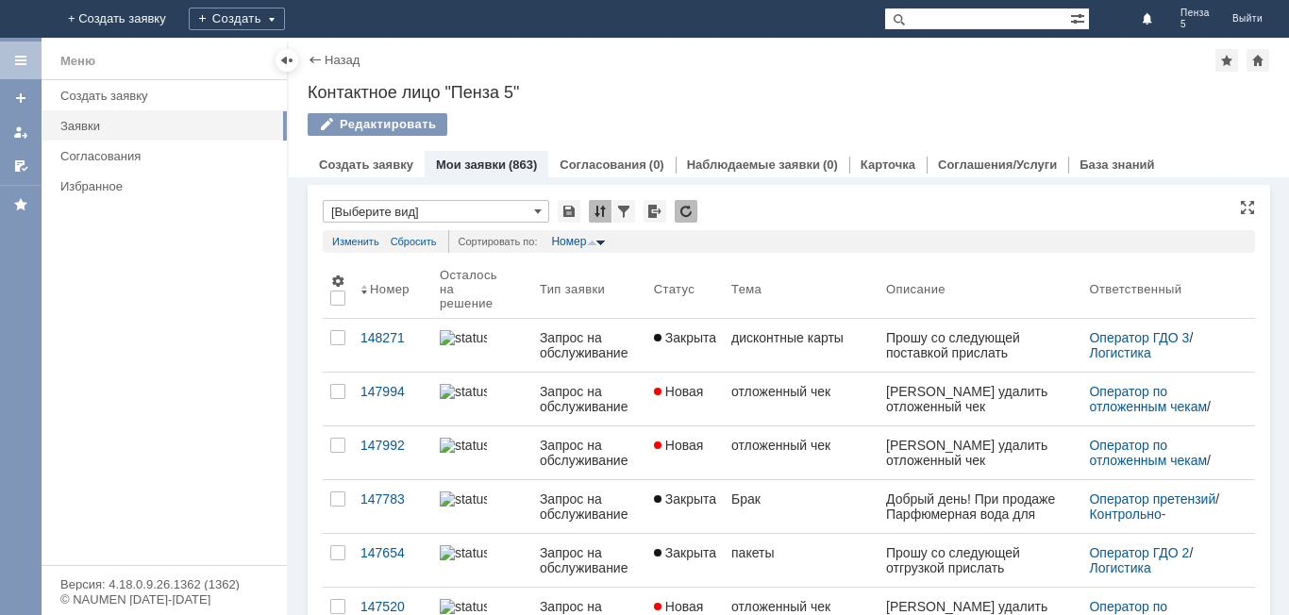
click at [607, 205] on div at bounding box center [600, 211] width 23 height 23
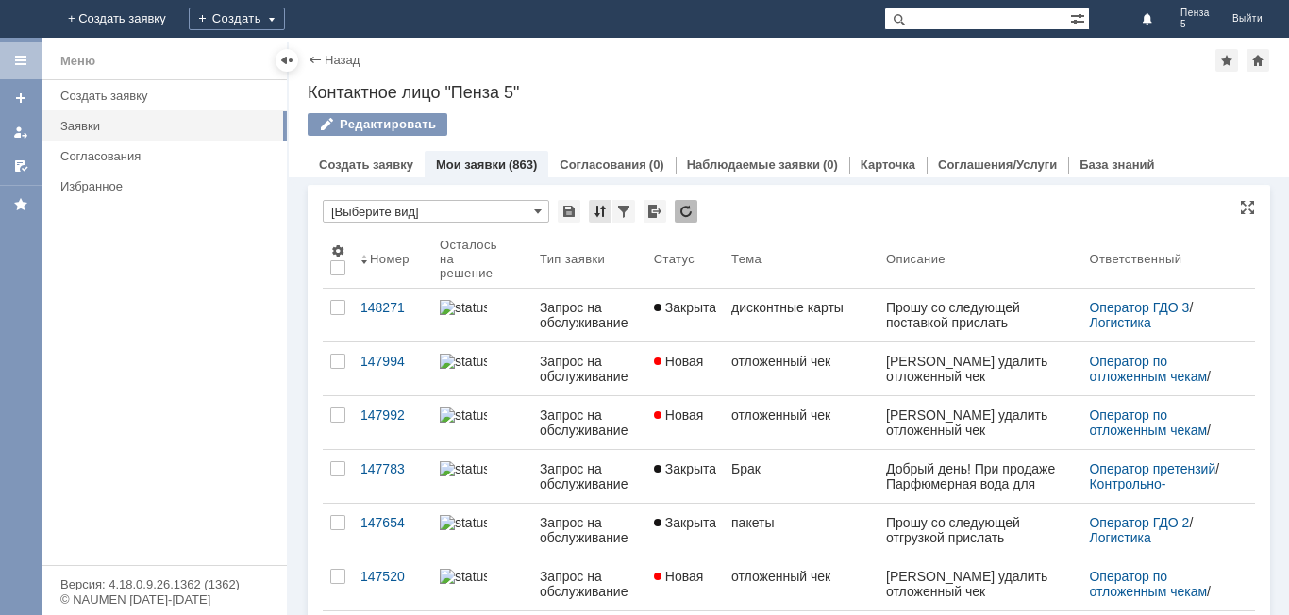
click at [607, 205] on div at bounding box center [600, 211] width 23 height 23
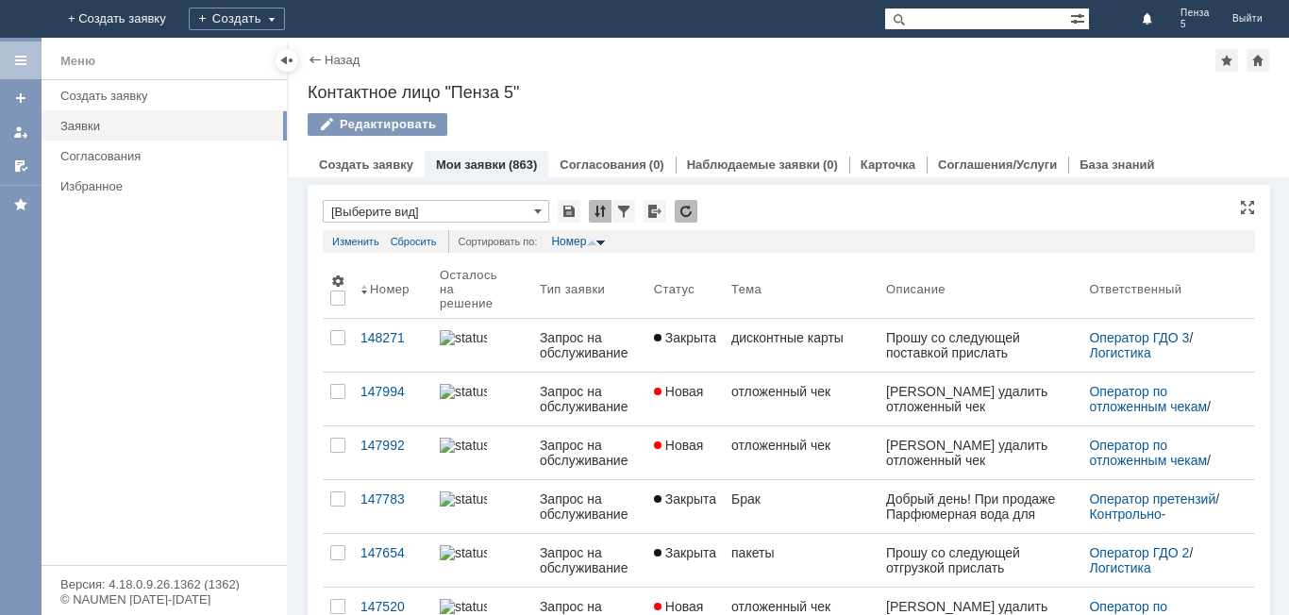
click at [607, 205] on div at bounding box center [600, 211] width 23 height 23
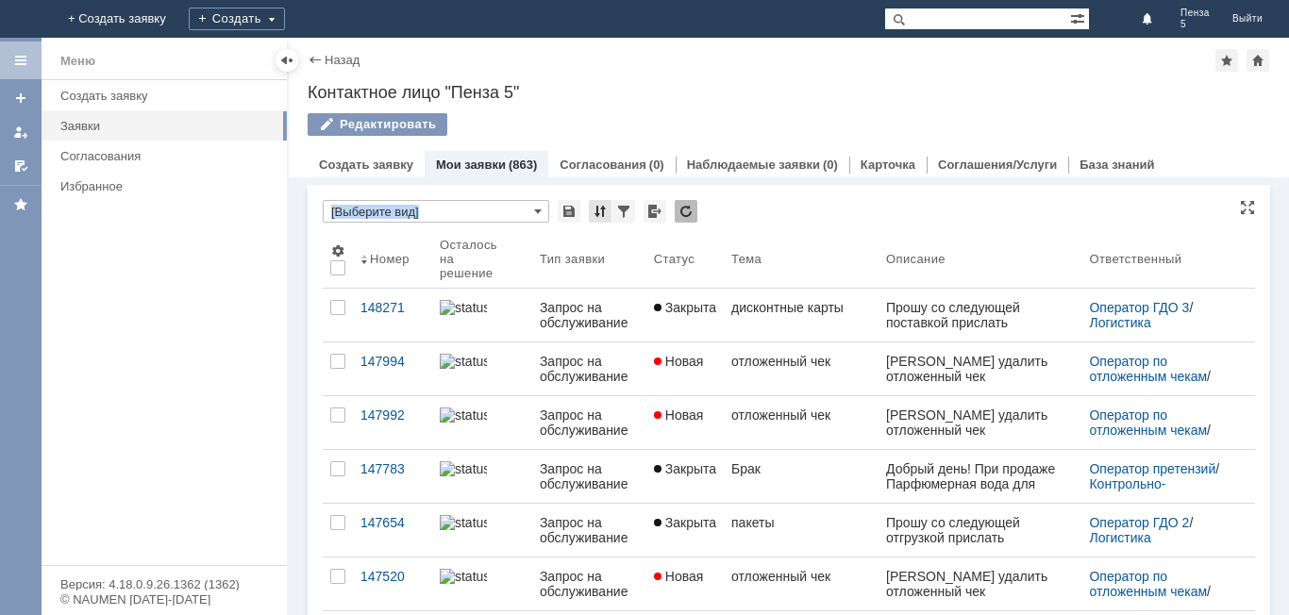
click at [607, 205] on div at bounding box center [600, 211] width 23 height 23
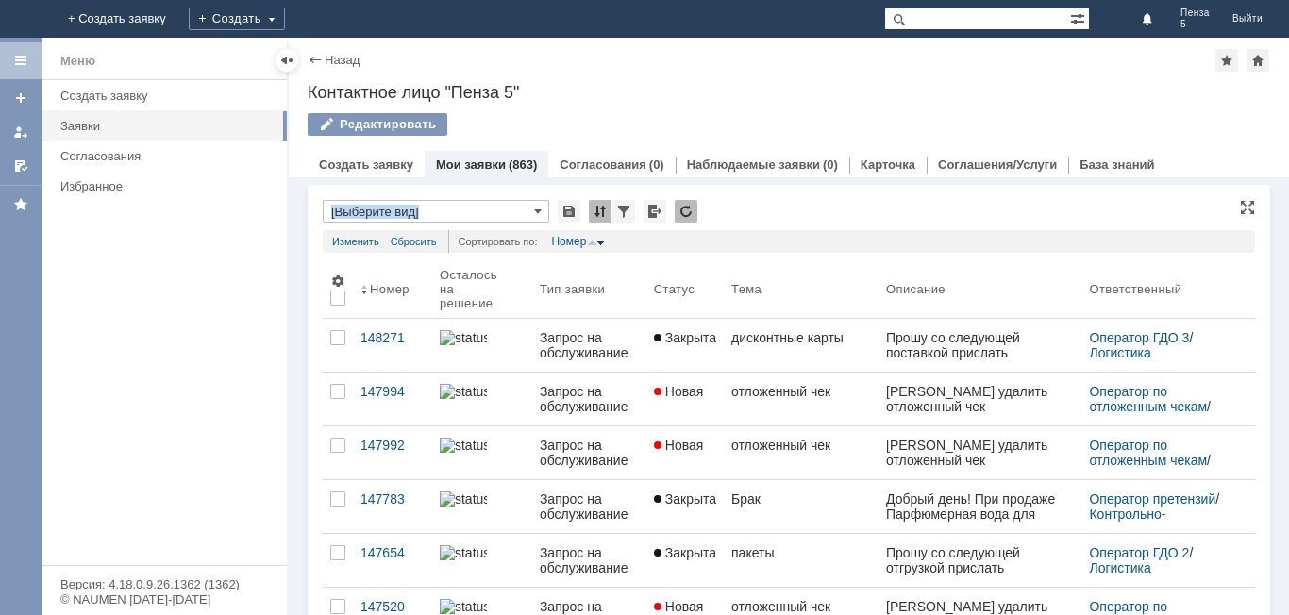
click at [607, 205] on div at bounding box center [600, 211] width 23 height 23
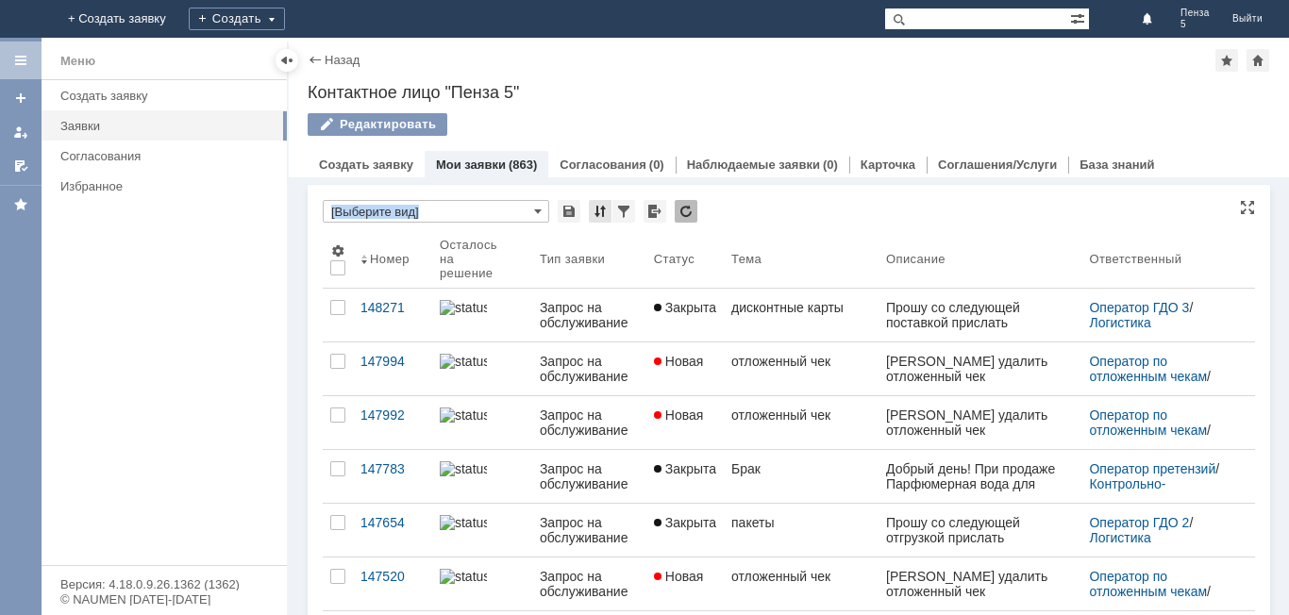
click at [607, 205] on div at bounding box center [600, 211] width 23 height 23
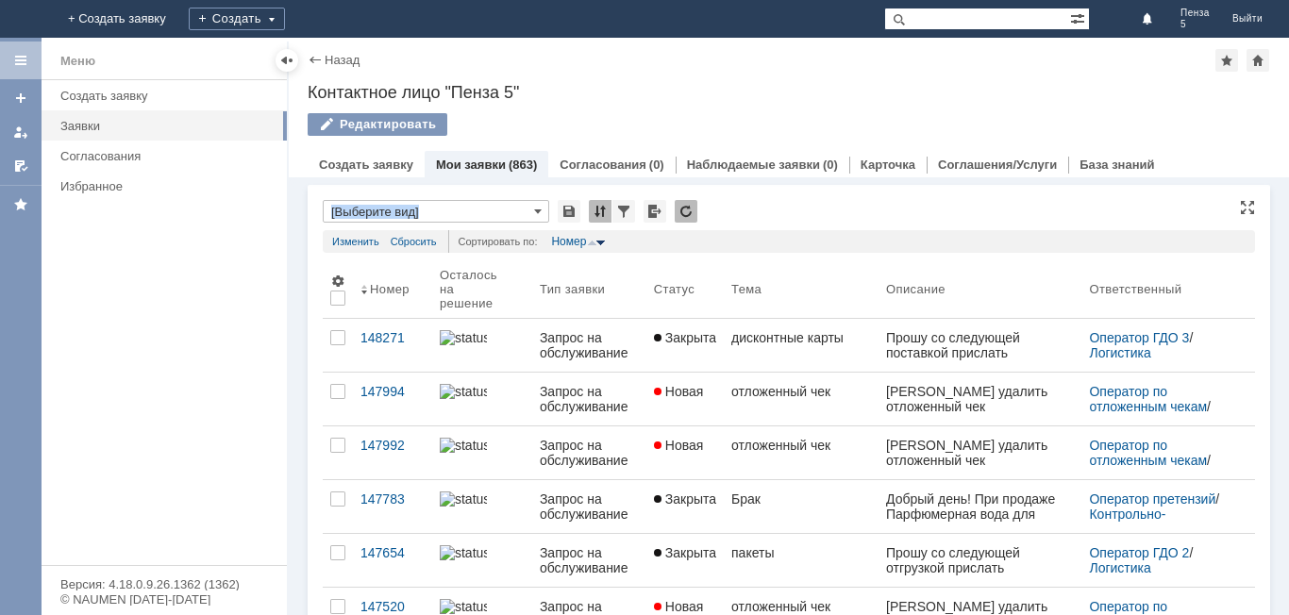
click at [607, 205] on div at bounding box center [600, 211] width 23 height 23
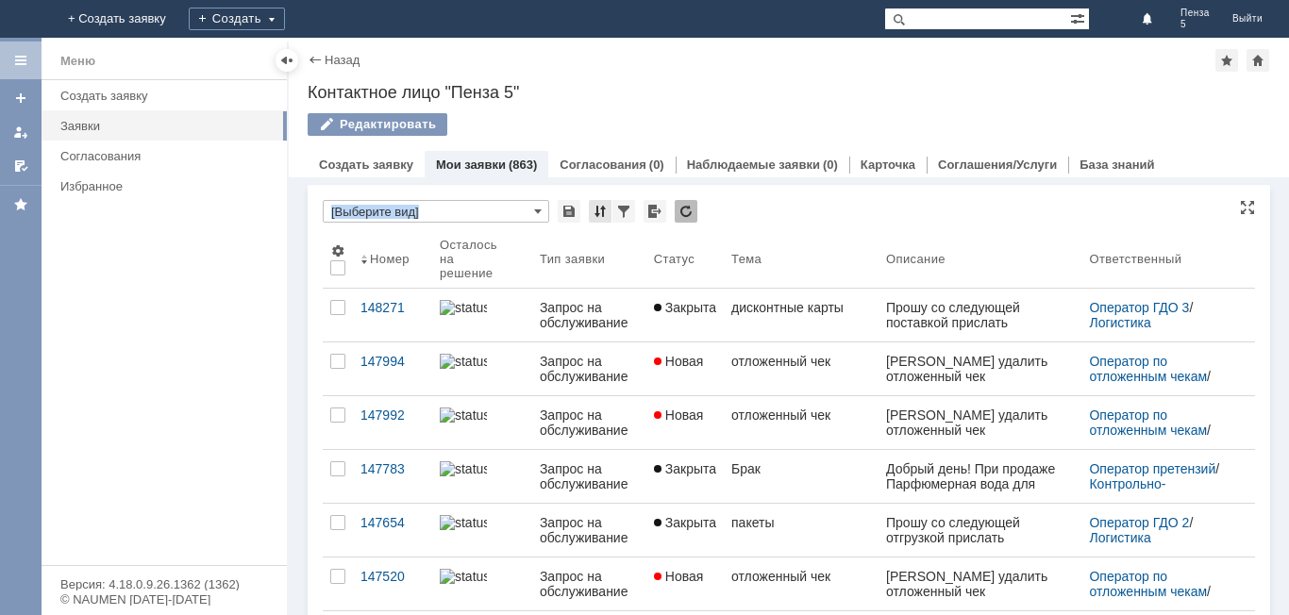
click at [607, 205] on div at bounding box center [600, 211] width 23 height 23
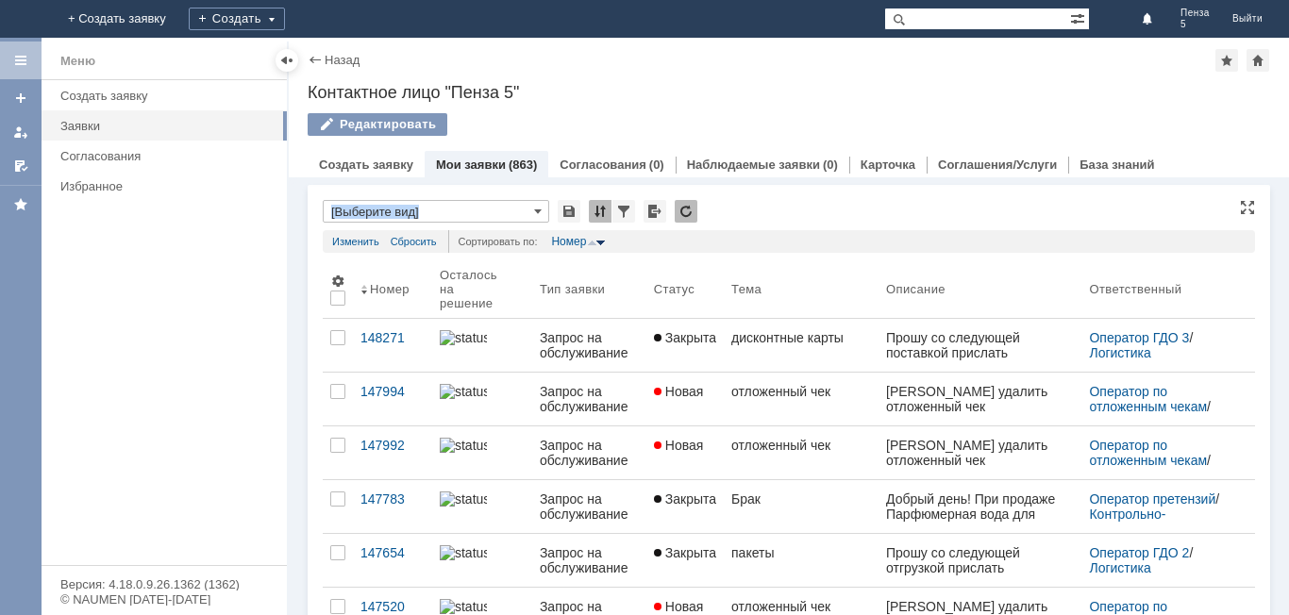
click at [607, 205] on div at bounding box center [600, 211] width 23 height 23
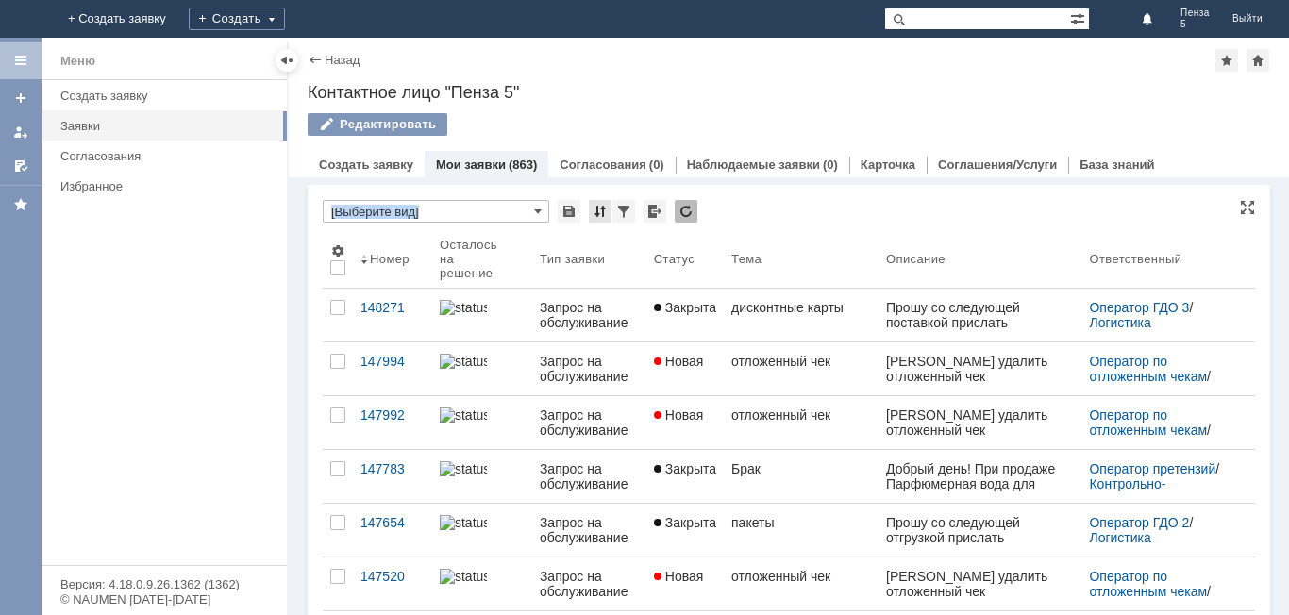
click at [607, 205] on div at bounding box center [600, 211] width 23 height 23
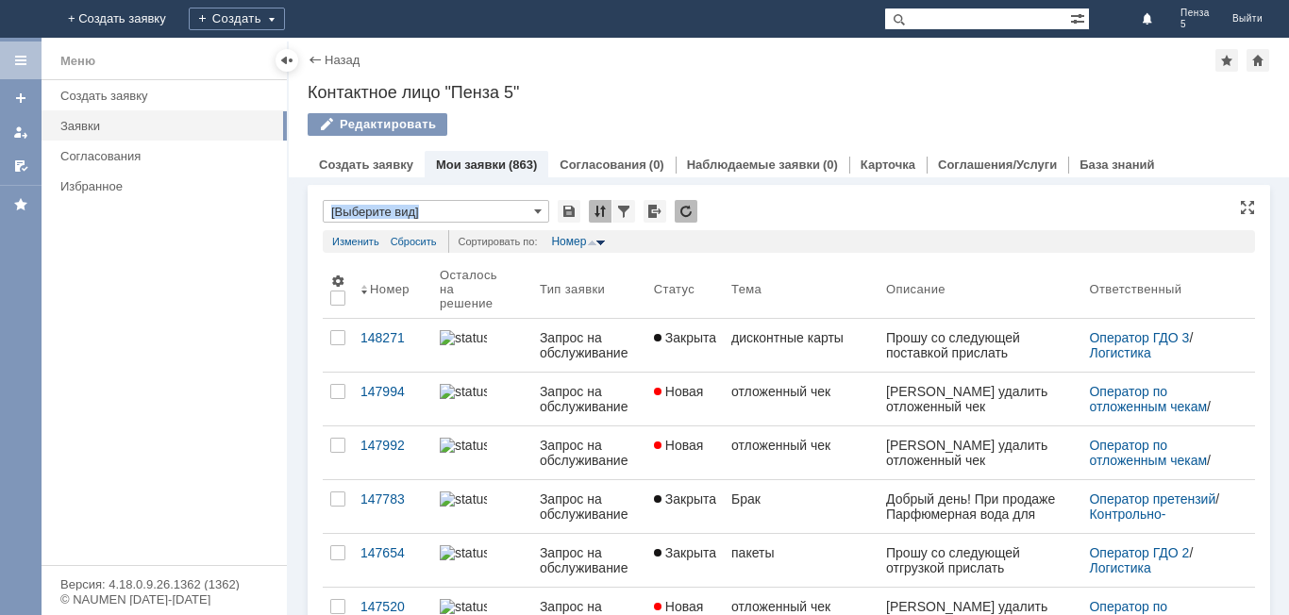
click at [607, 205] on div at bounding box center [600, 211] width 23 height 23
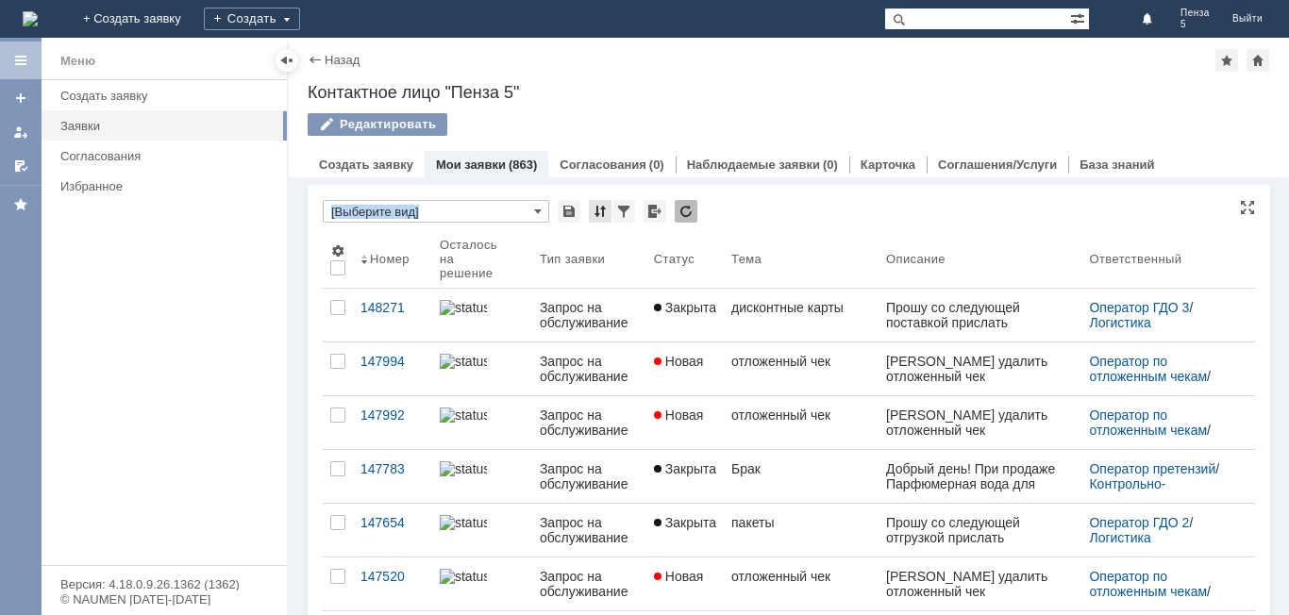
click at [607, 205] on div at bounding box center [600, 211] width 23 height 23
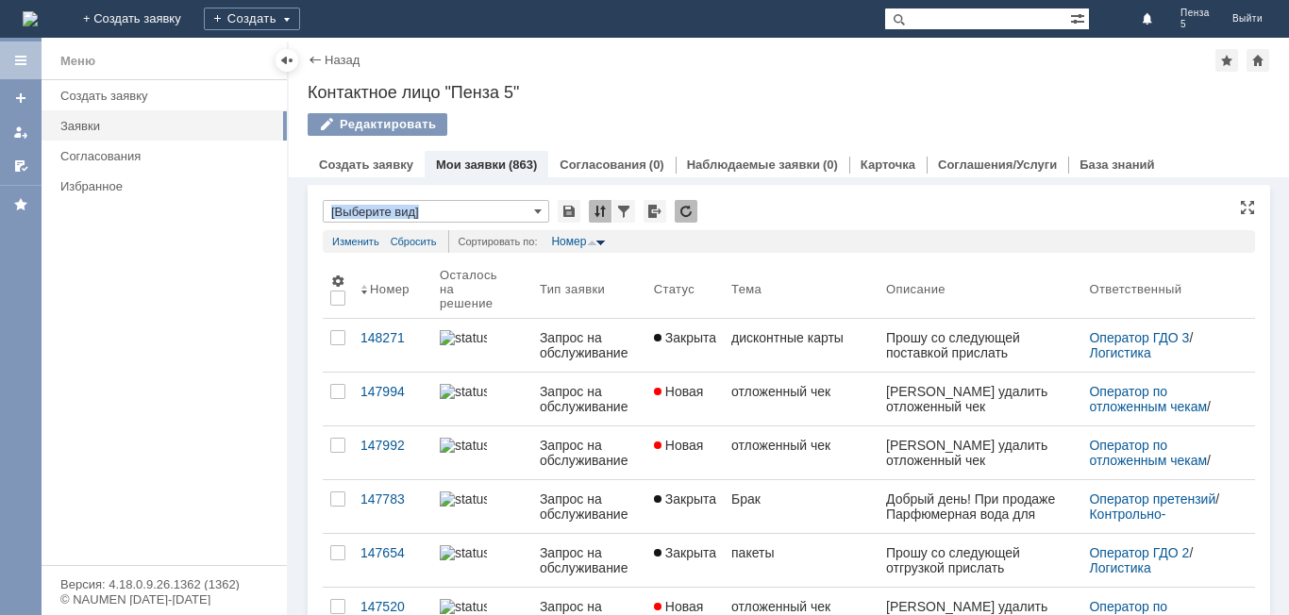
click at [607, 205] on div at bounding box center [600, 211] width 23 height 23
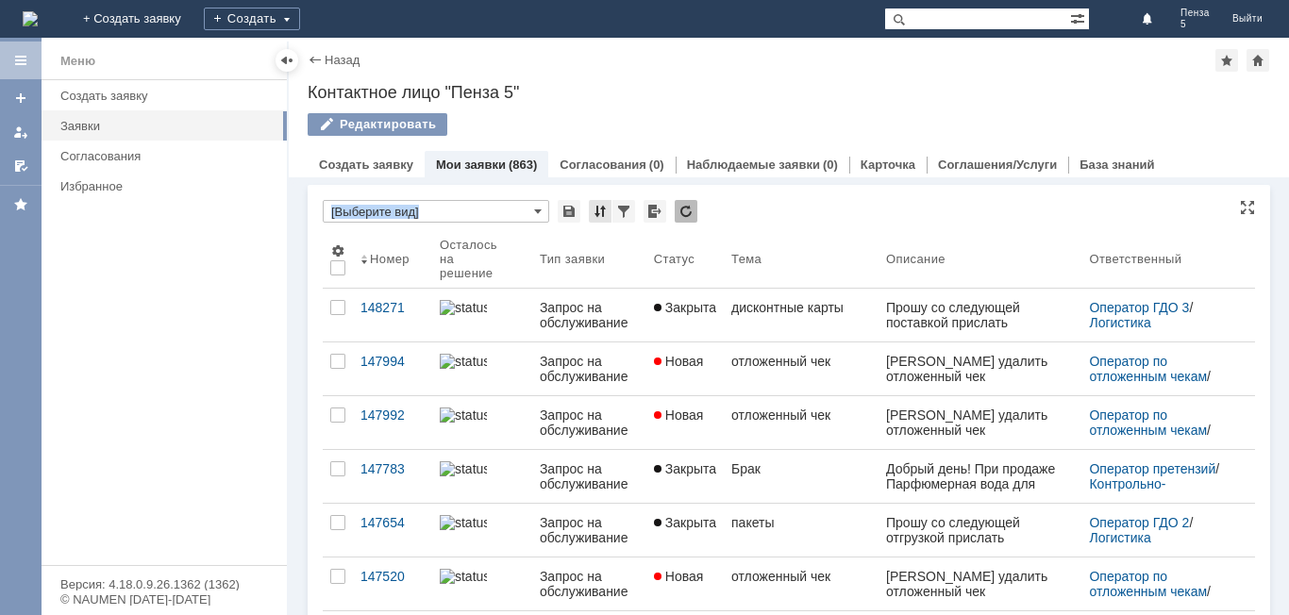
click at [607, 205] on div at bounding box center [600, 211] width 23 height 23
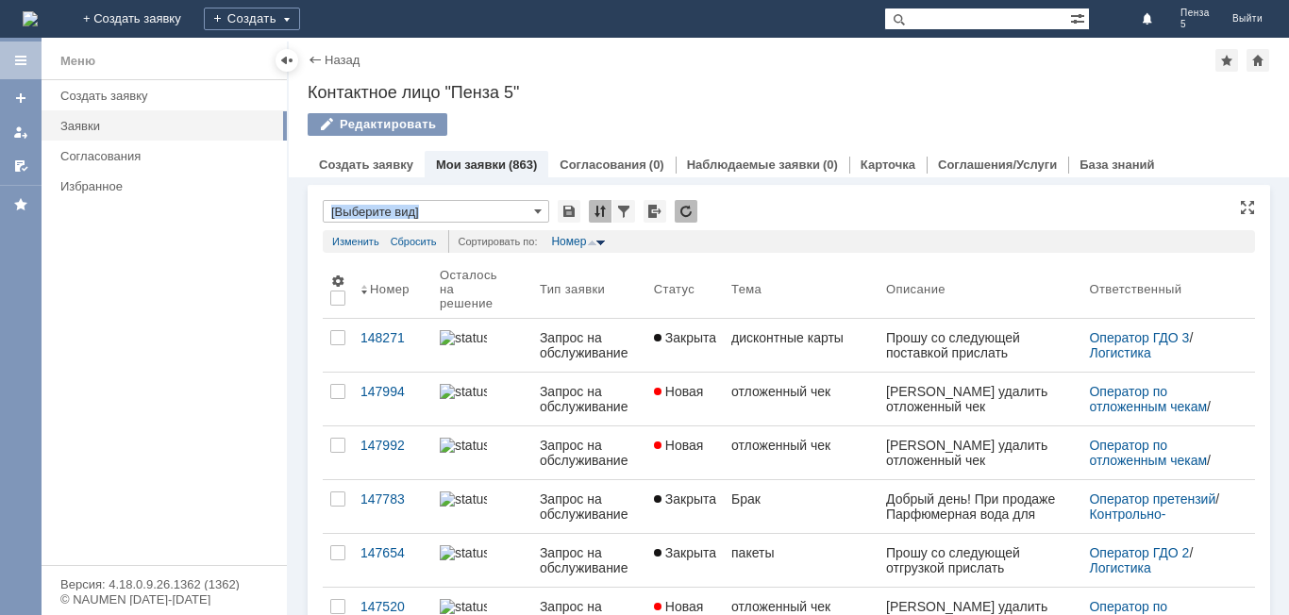
click at [607, 205] on div at bounding box center [600, 211] width 23 height 23
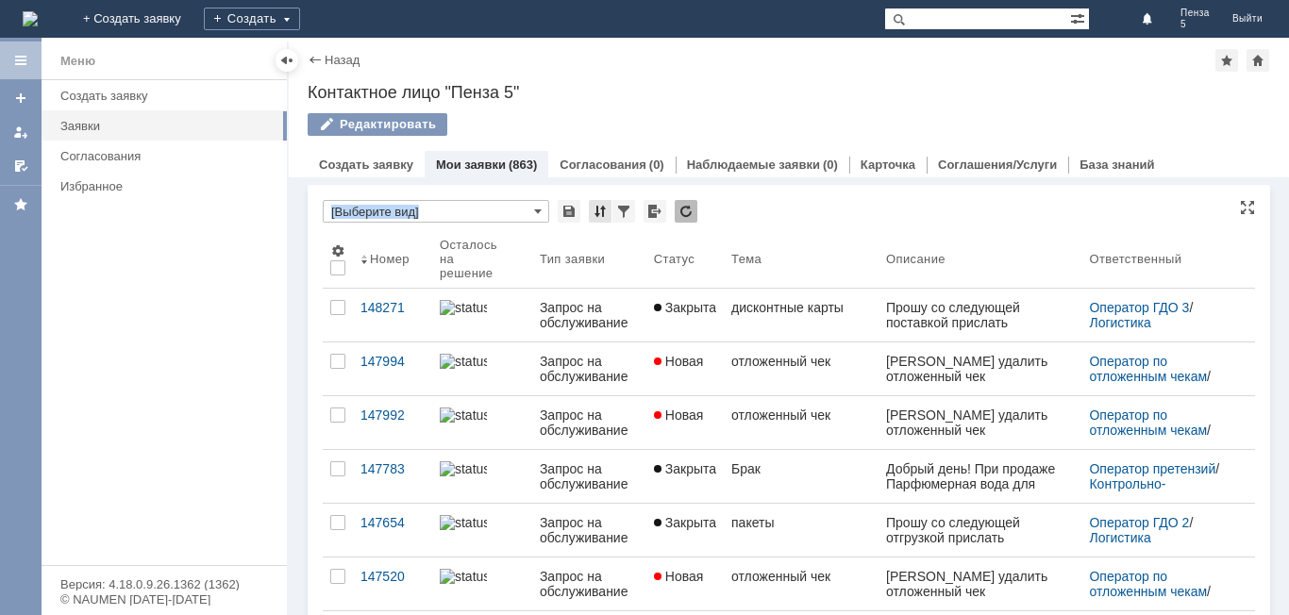
click at [607, 205] on div at bounding box center [600, 211] width 23 height 23
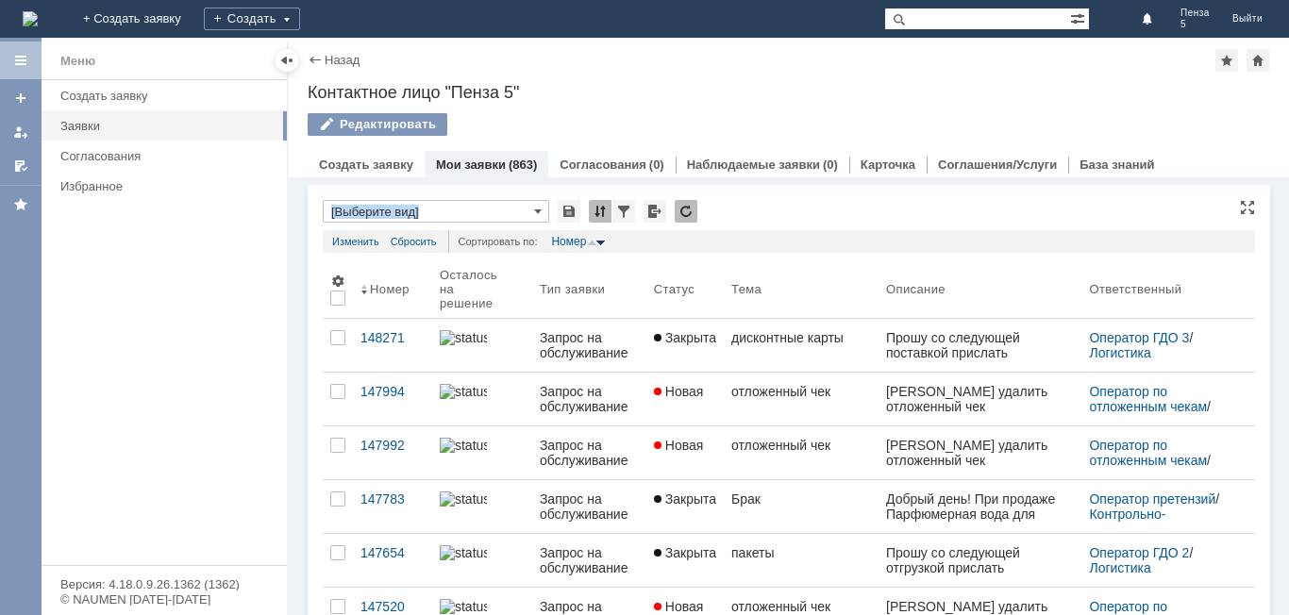
click at [607, 205] on div at bounding box center [600, 211] width 23 height 23
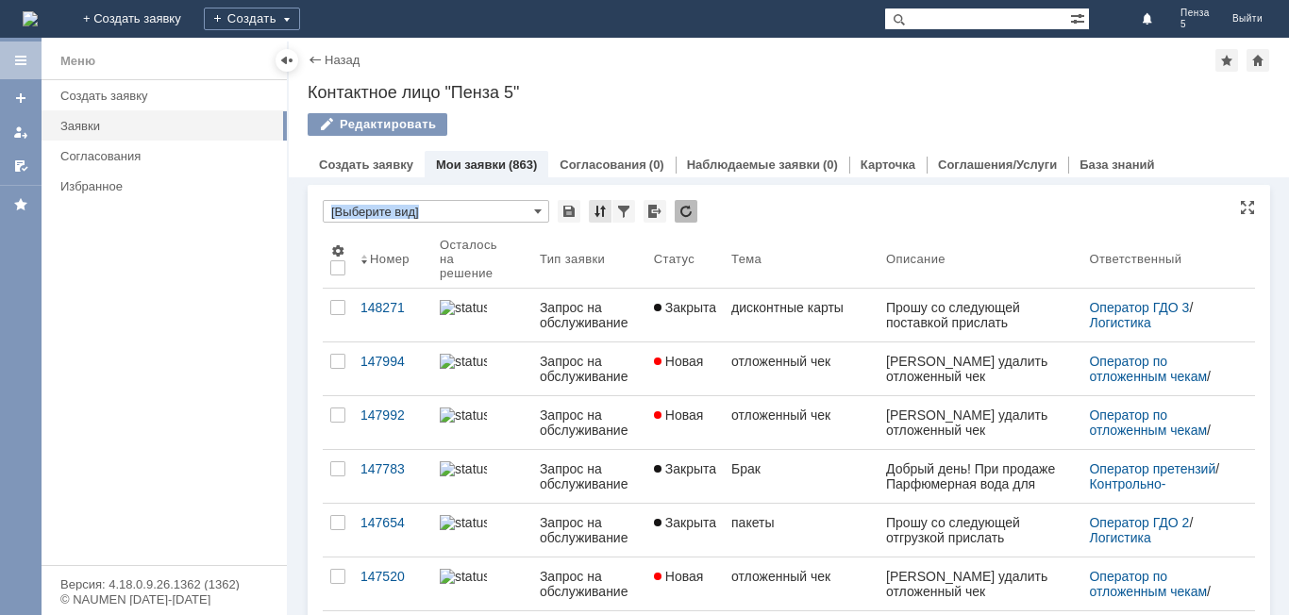
click at [607, 205] on div at bounding box center [600, 211] width 23 height 23
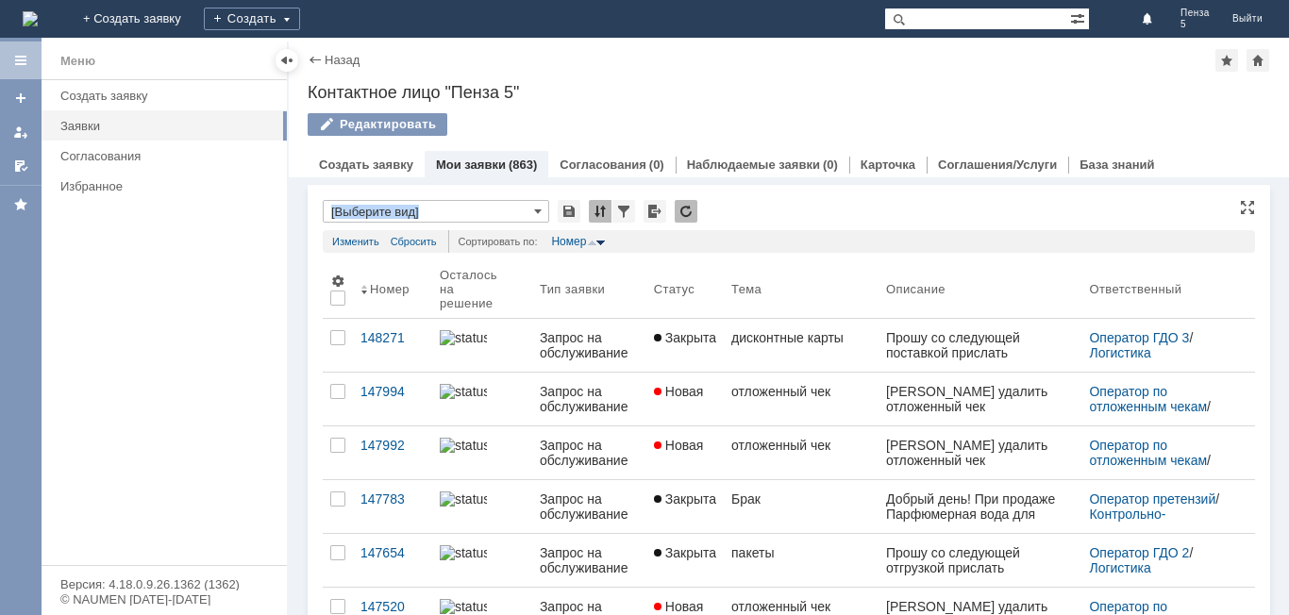
click at [607, 205] on div at bounding box center [600, 211] width 23 height 23
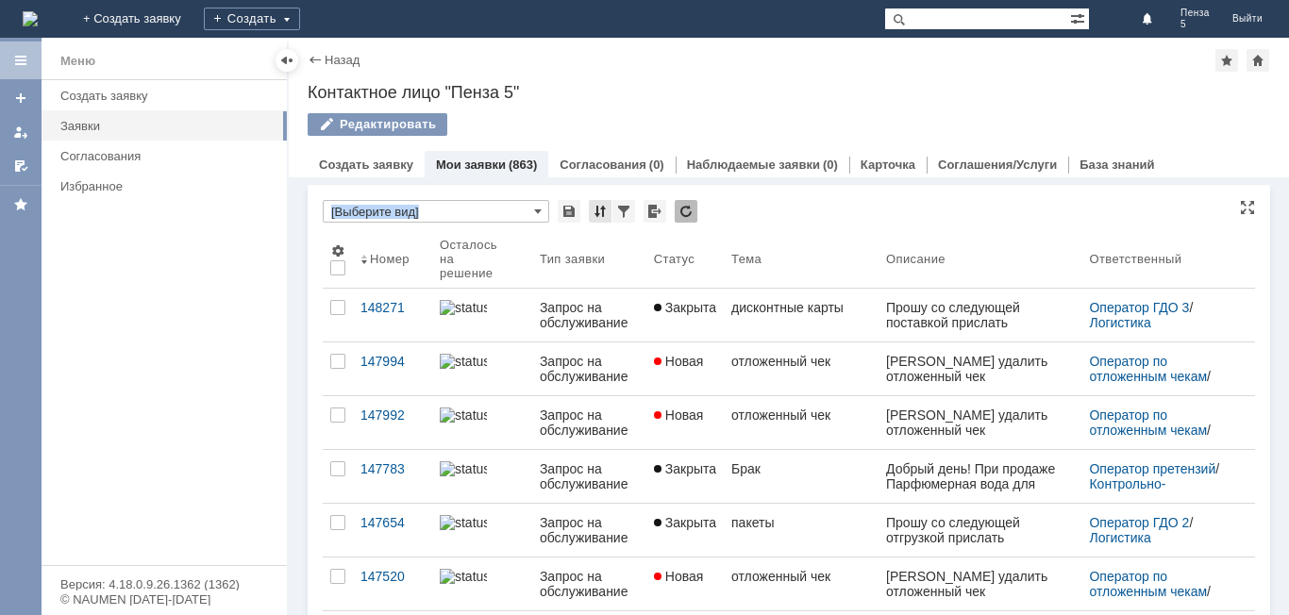
click at [607, 205] on div at bounding box center [600, 211] width 23 height 23
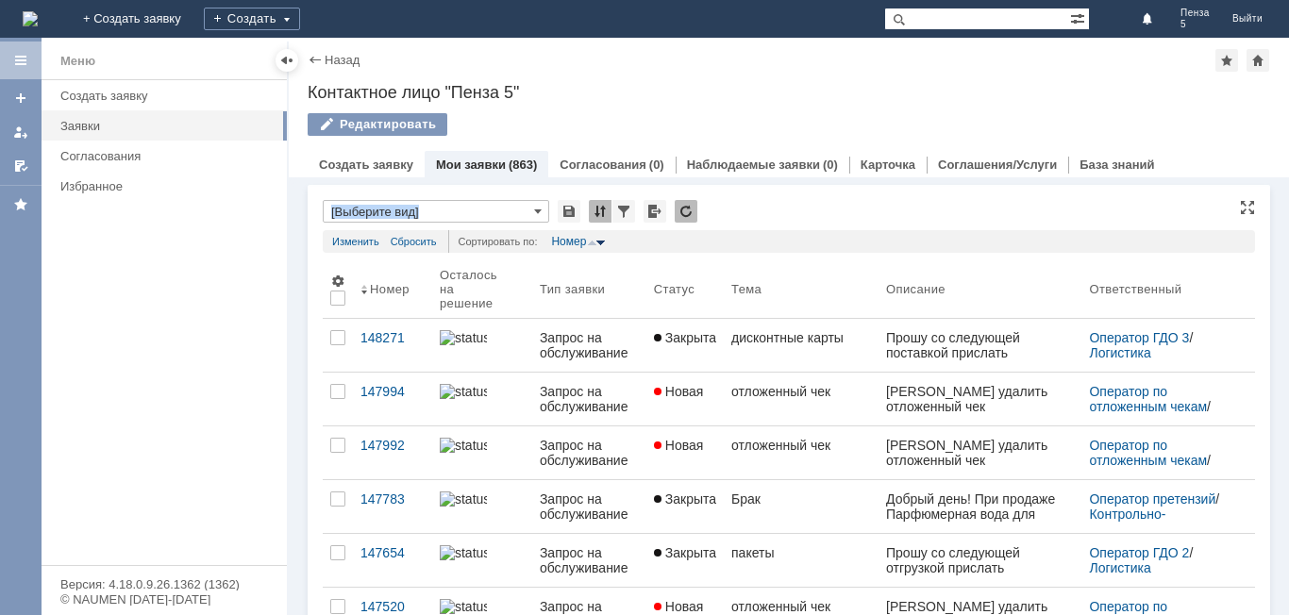
click at [607, 205] on div at bounding box center [600, 211] width 23 height 23
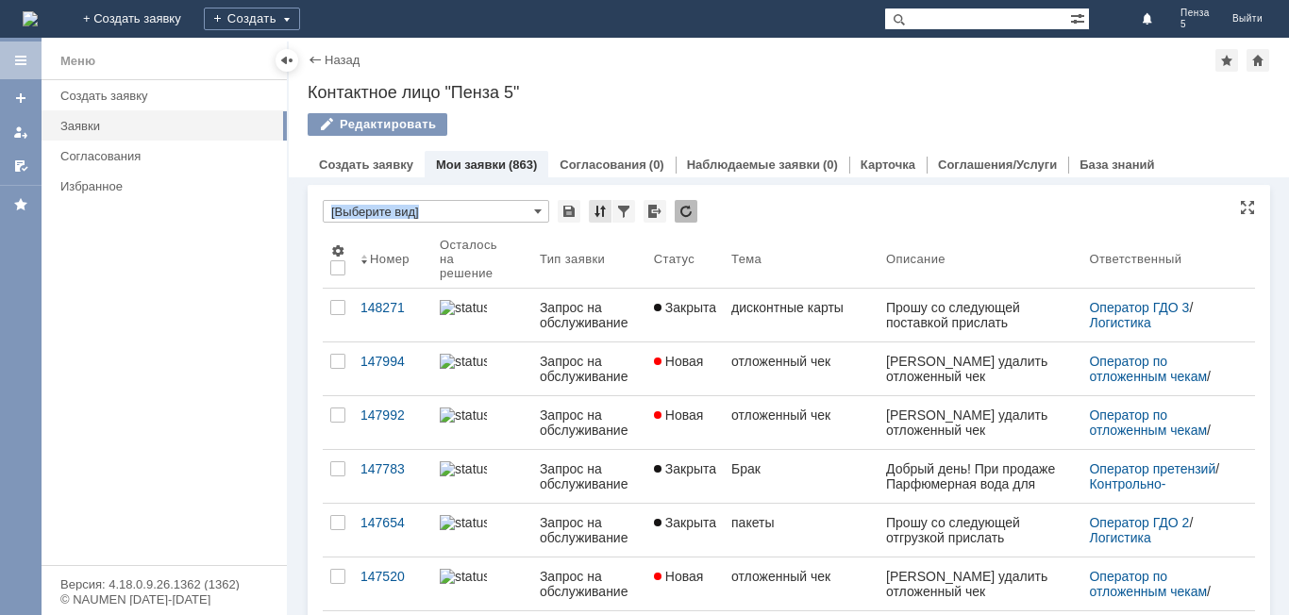
click at [607, 205] on div at bounding box center [600, 211] width 23 height 23
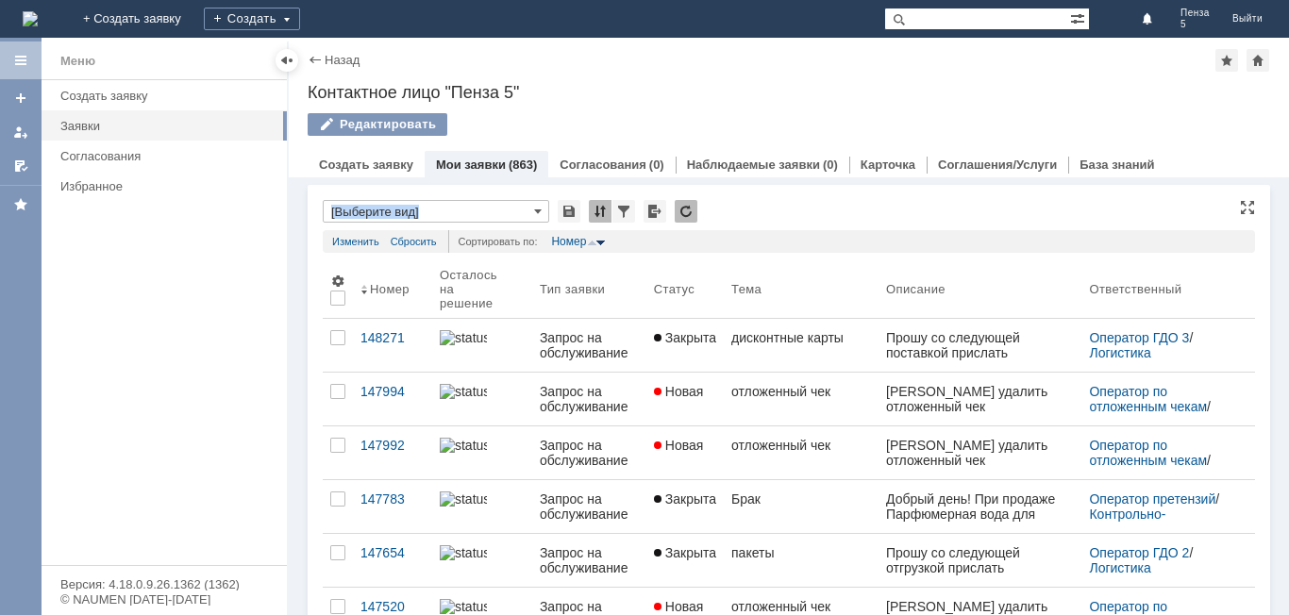
click at [607, 205] on div at bounding box center [600, 211] width 23 height 23
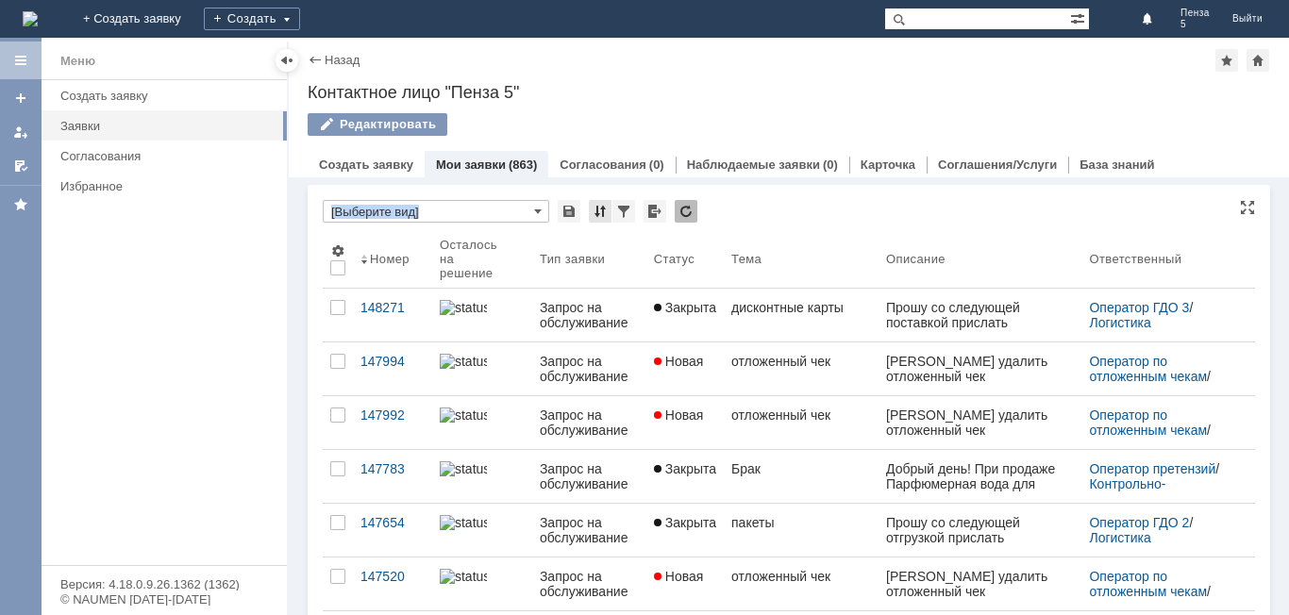
click at [607, 205] on div at bounding box center [600, 211] width 23 height 23
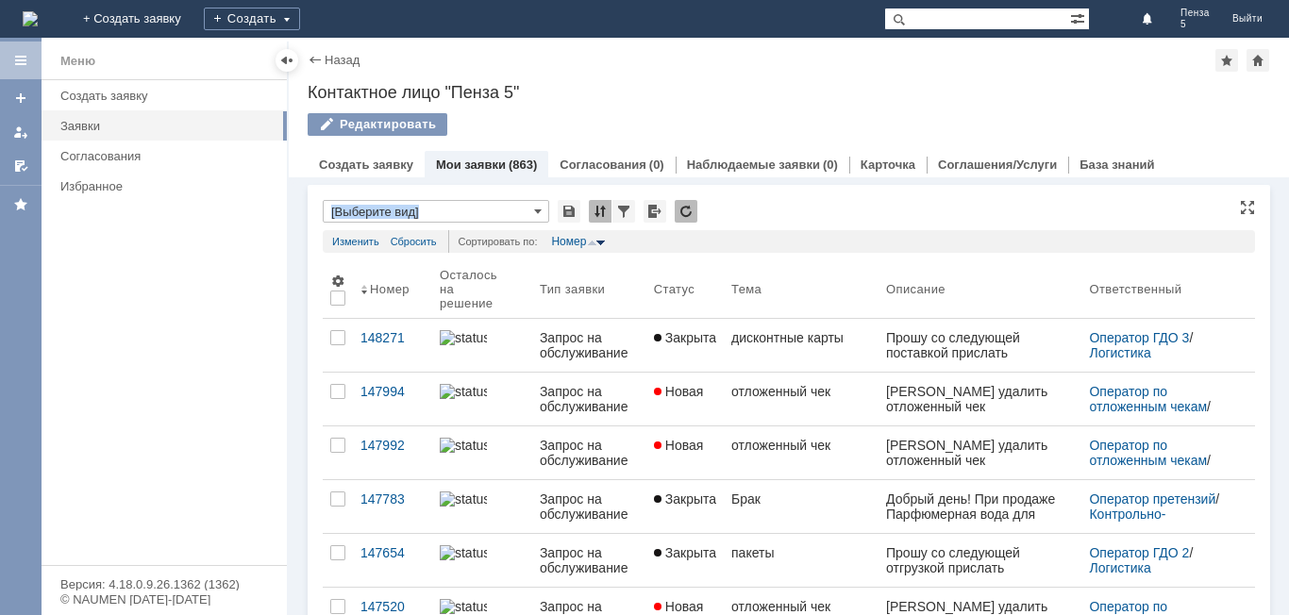
click at [607, 205] on div at bounding box center [600, 211] width 23 height 23
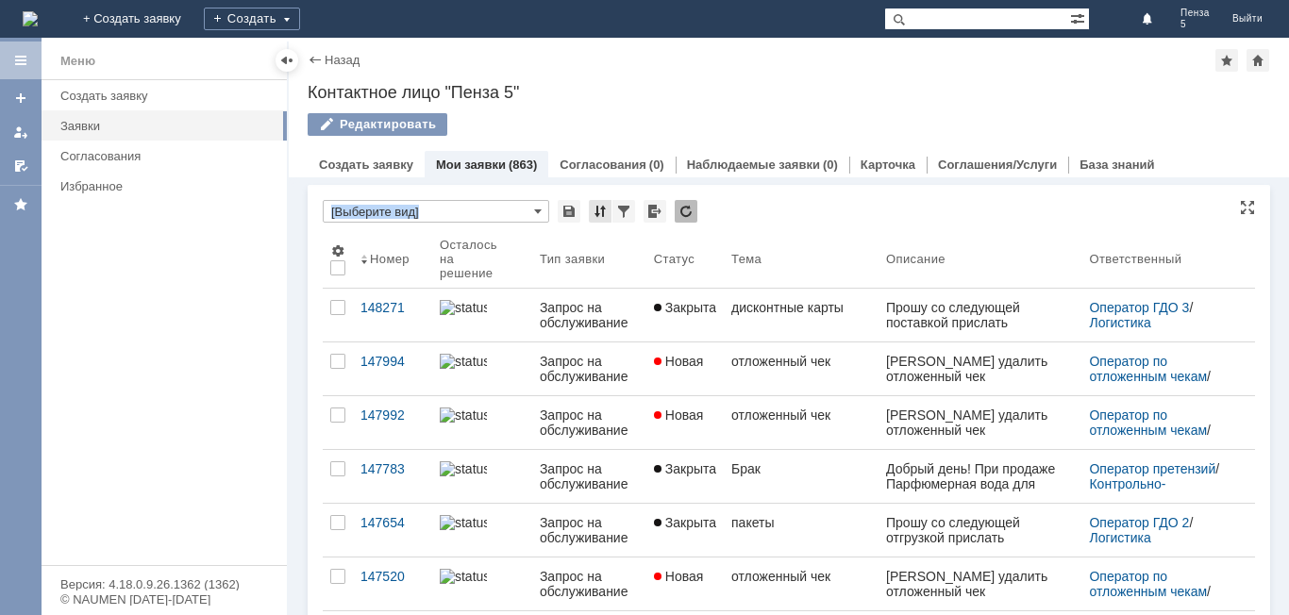
click at [607, 205] on div at bounding box center [600, 211] width 23 height 23
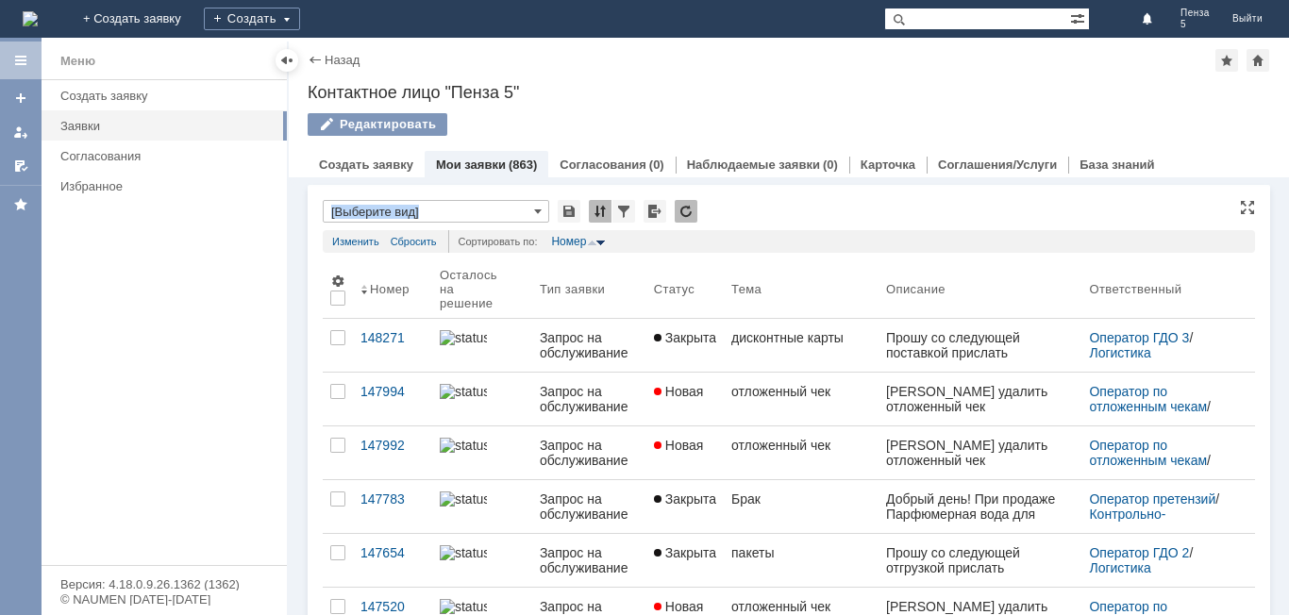
click at [607, 205] on div at bounding box center [600, 211] width 23 height 23
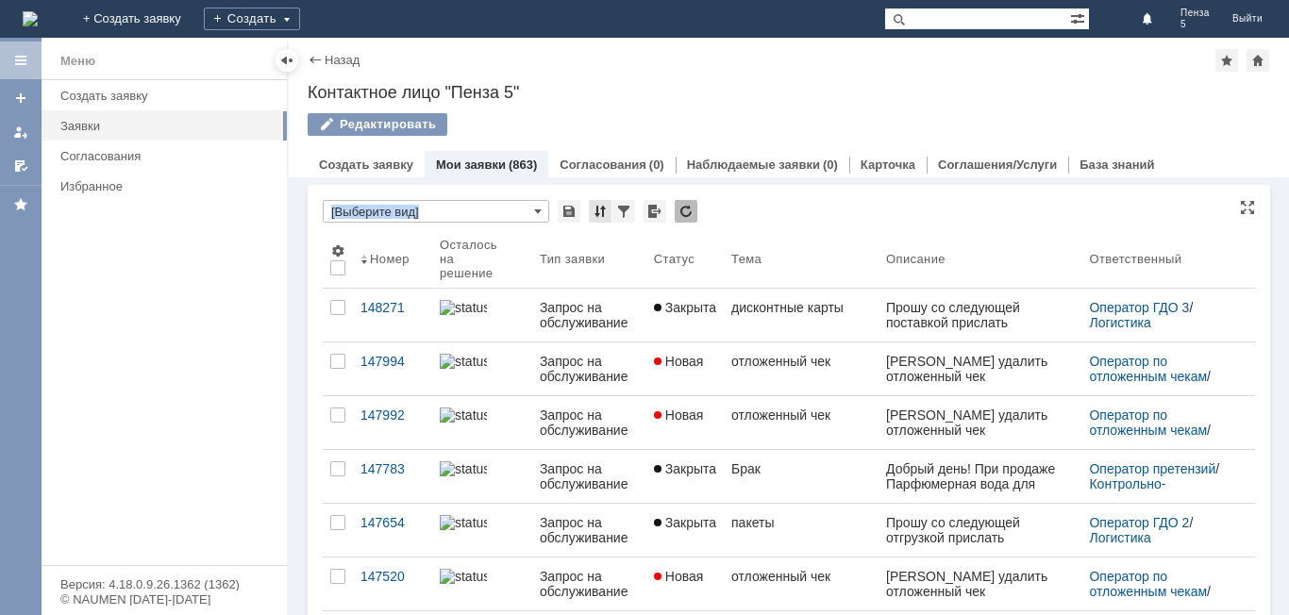
click at [607, 205] on div at bounding box center [600, 211] width 23 height 23
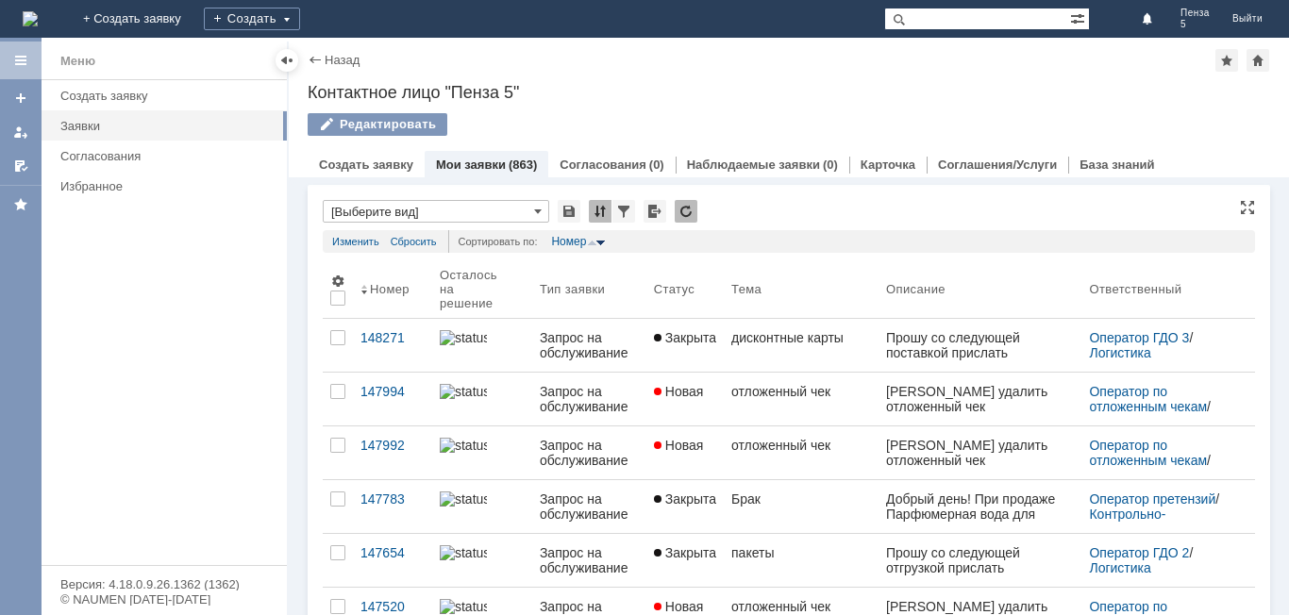
click at [607, 205] on div at bounding box center [600, 211] width 23 height 23
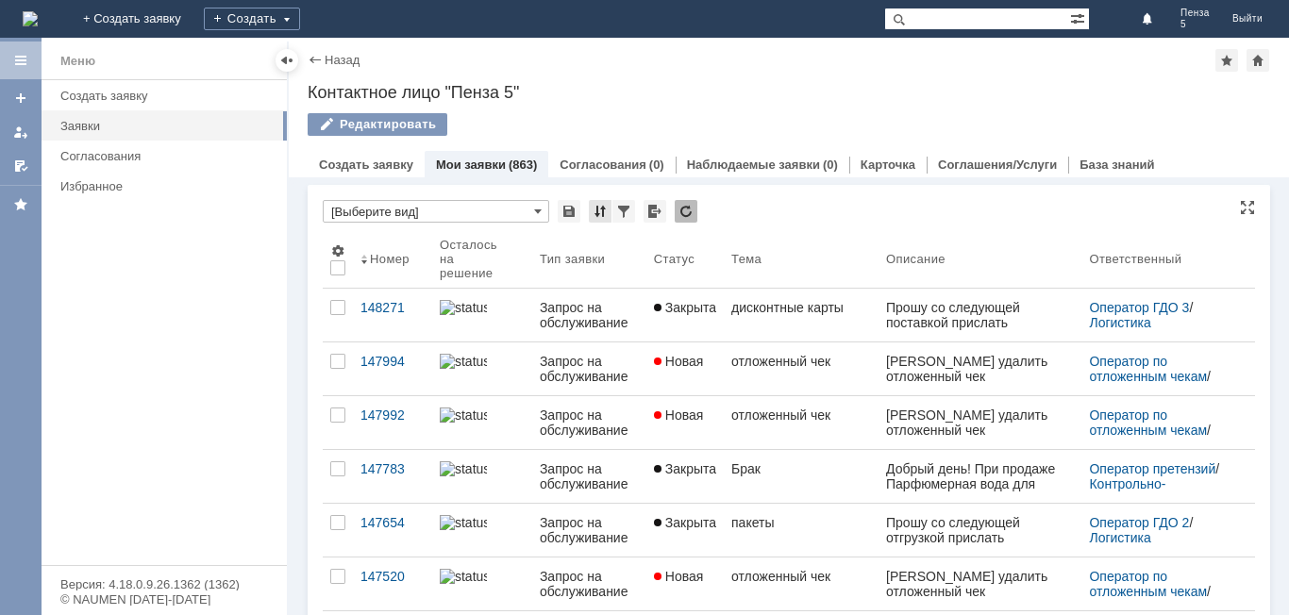
click at [607, 205] on div at bounding box center [600, 211] width 23 height 23
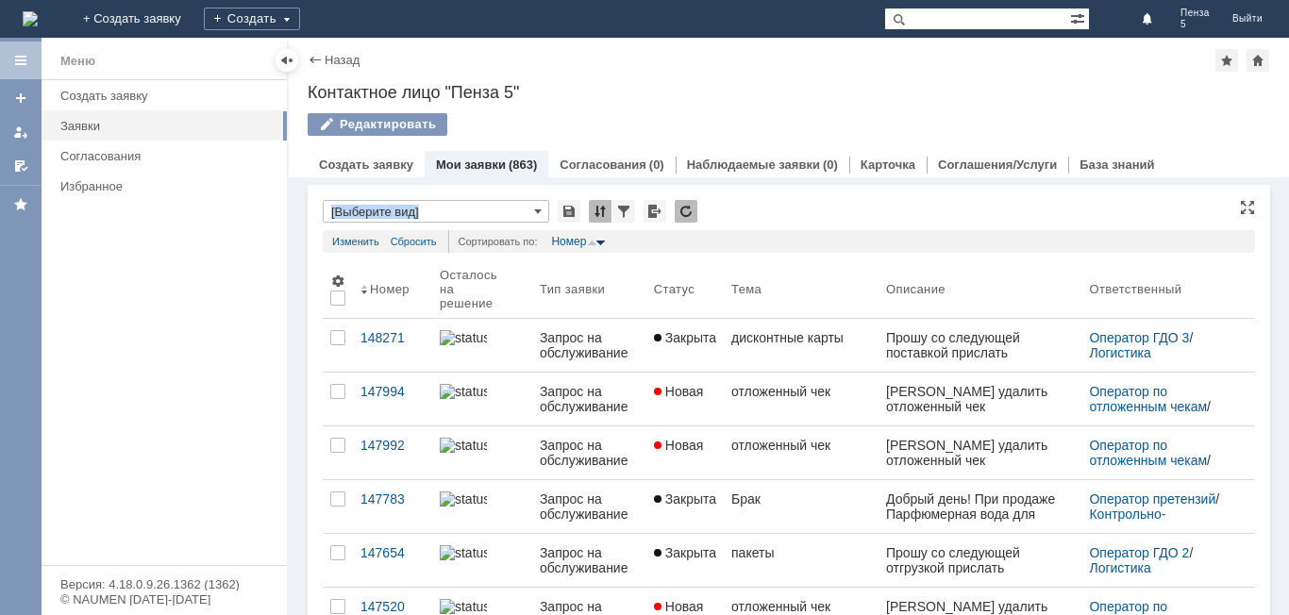
click at [607, 205] on div at bounding box center [600, 211] width 23 height 23
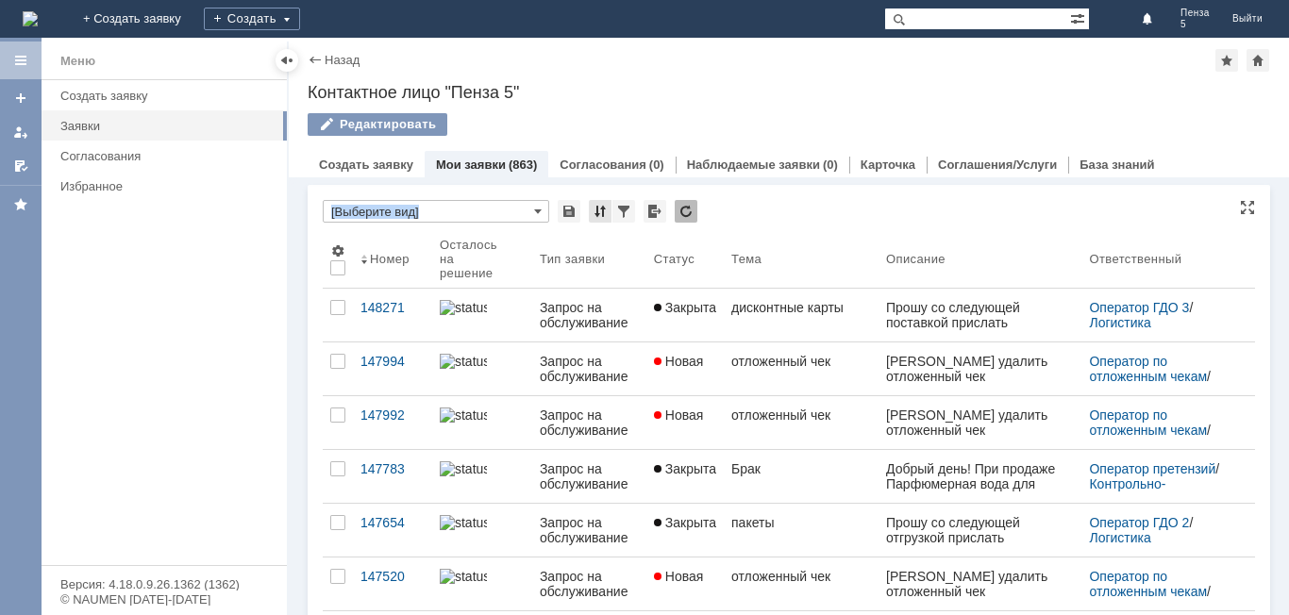
click at [607, 205] on div at bounding box center [600, 211] width 23 height 23
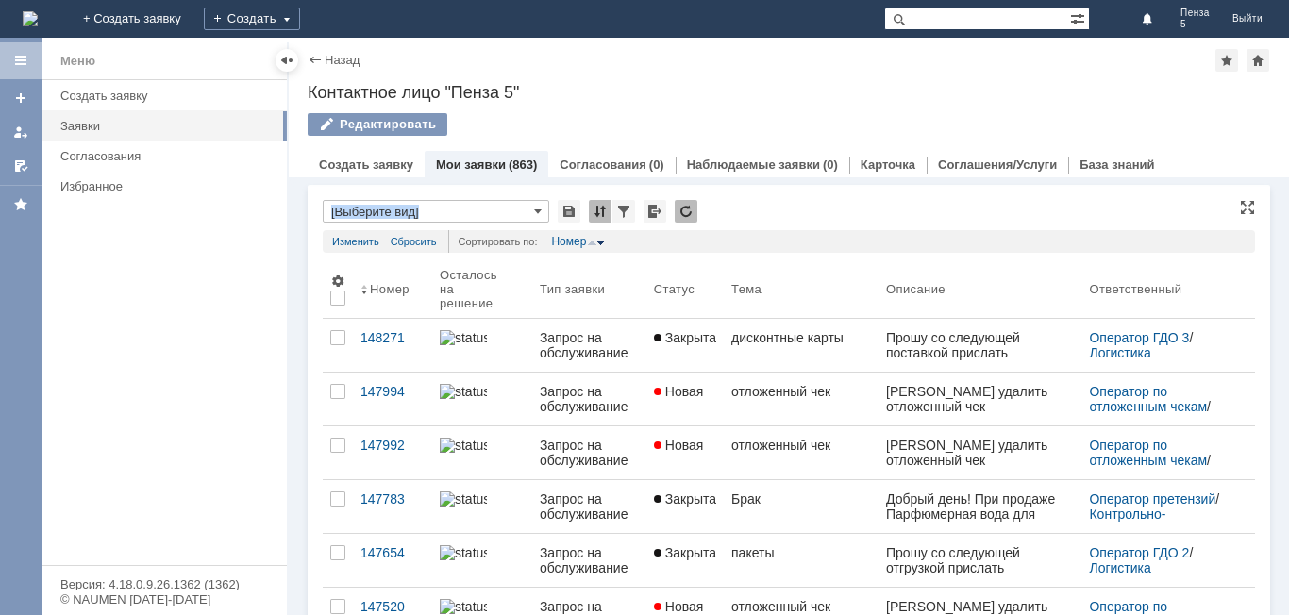
click at [607, 205] on div at bounding box center [600, 211] width 23 height 23
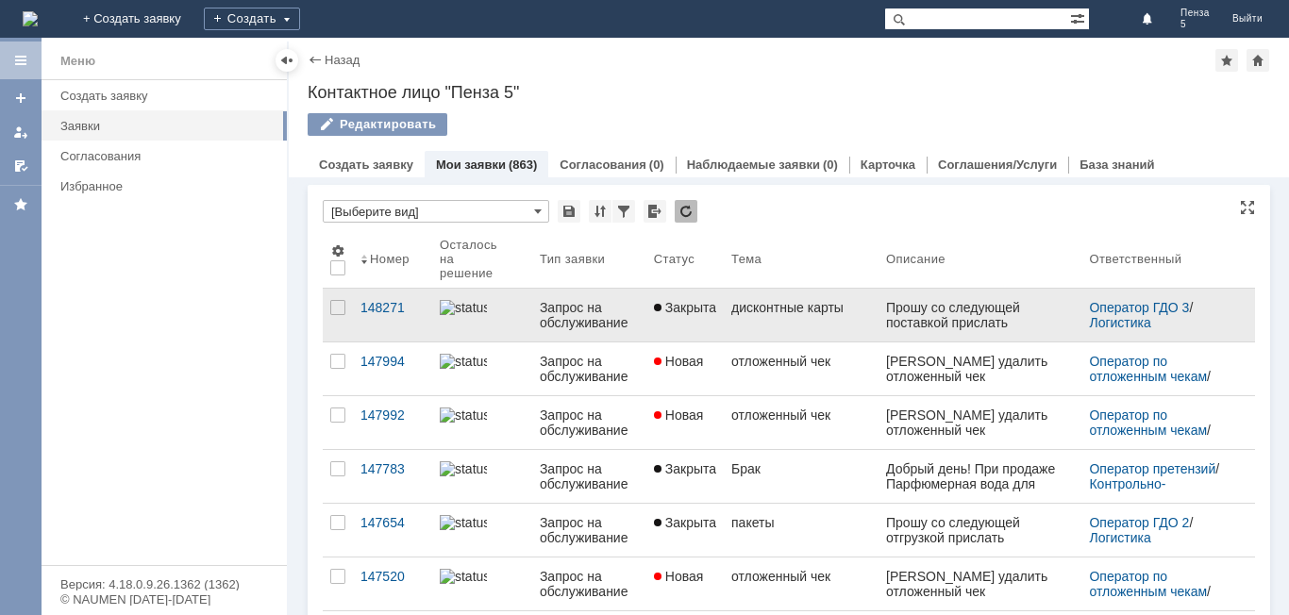
click at [626, 322] on div "Запрос на обслуживание" at bounding box center [589, 315] width 99 height 30
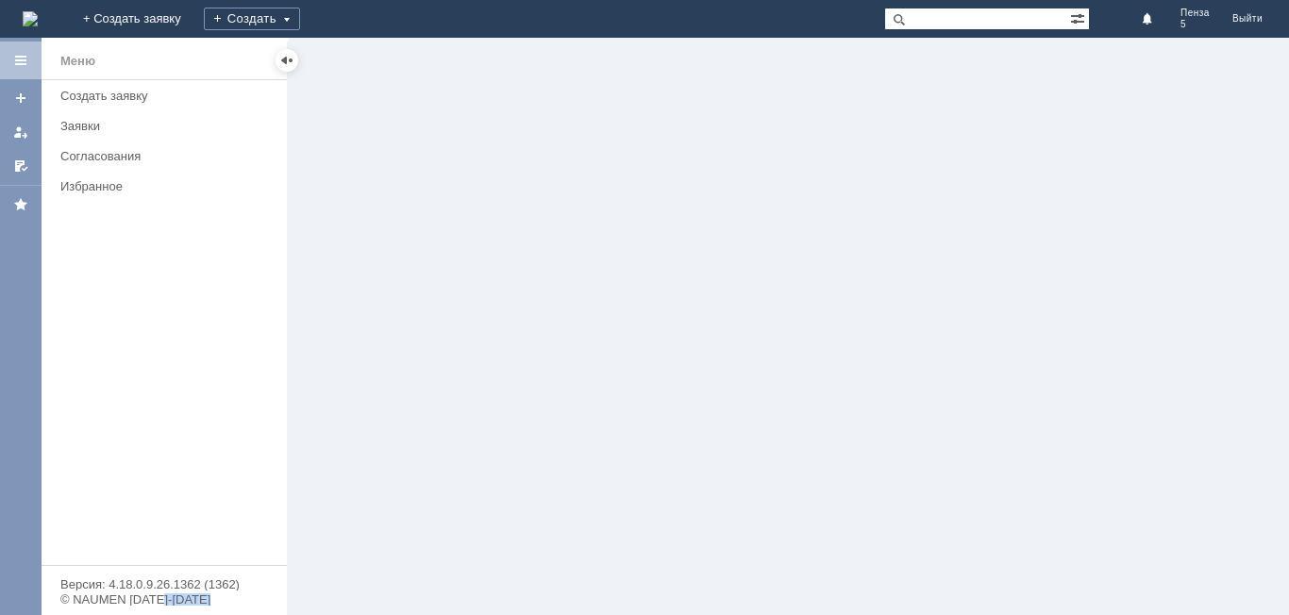
click at [626, 322] on div at bounding box center [789, 327] width 1001 height 578
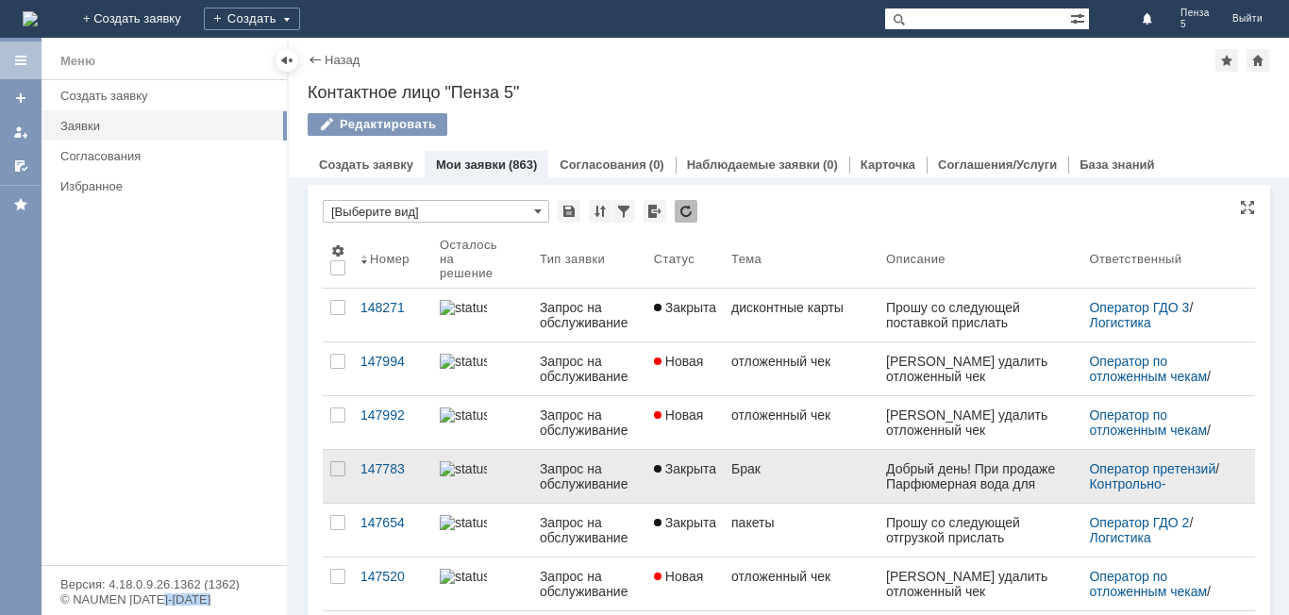
click at [692, 473] on span "Закрыта" at bounding box center [685, 469] width 62 height 15
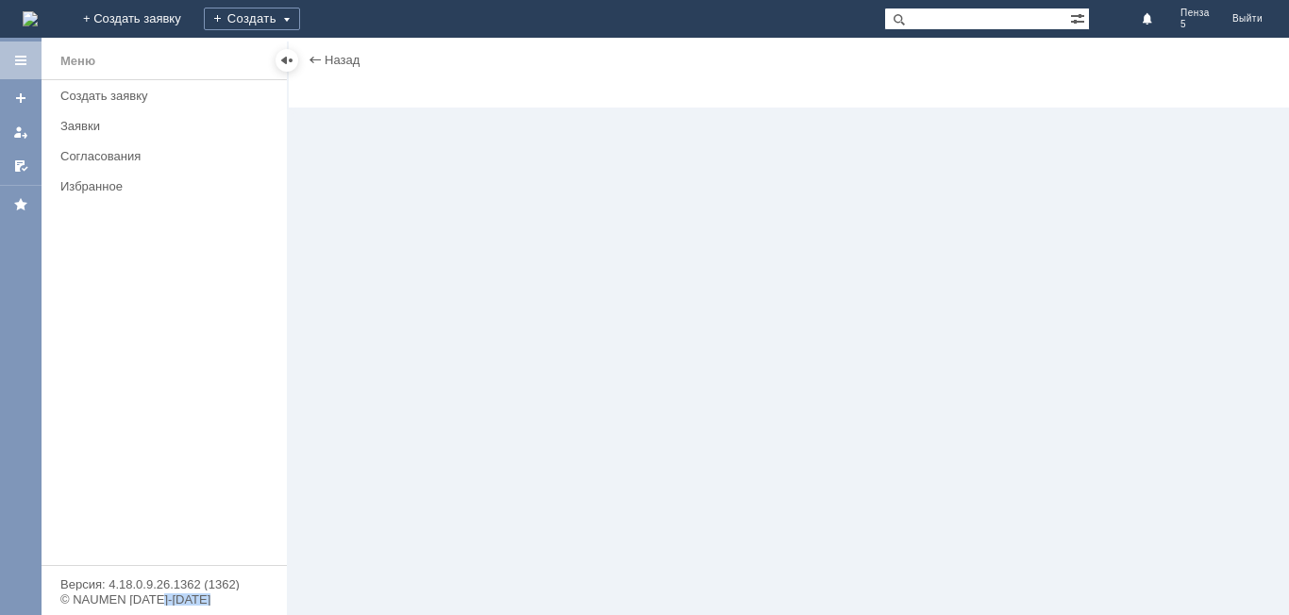
click at [692, 473] on div "Назад | serviceCall$32600557 Карточка заявки" at bounding box center [789, 327] width 1001 height 578
